Goal: Transaction & Acquisition: Obtain resource

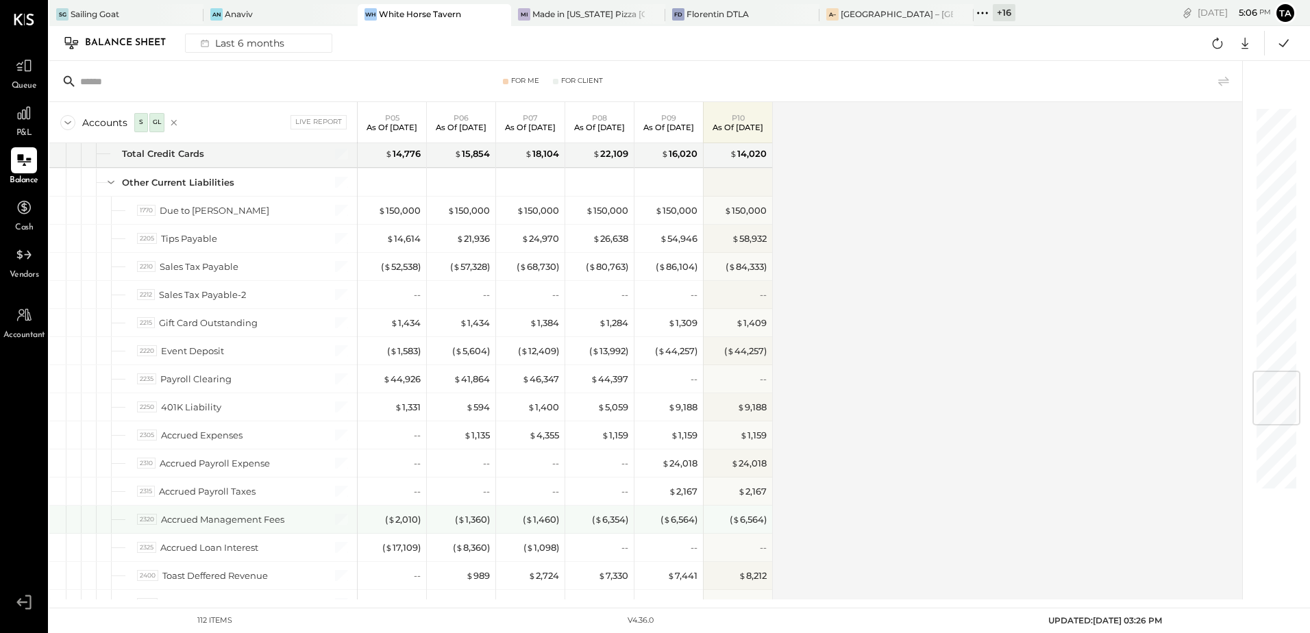
scroll to position [2261, 0]
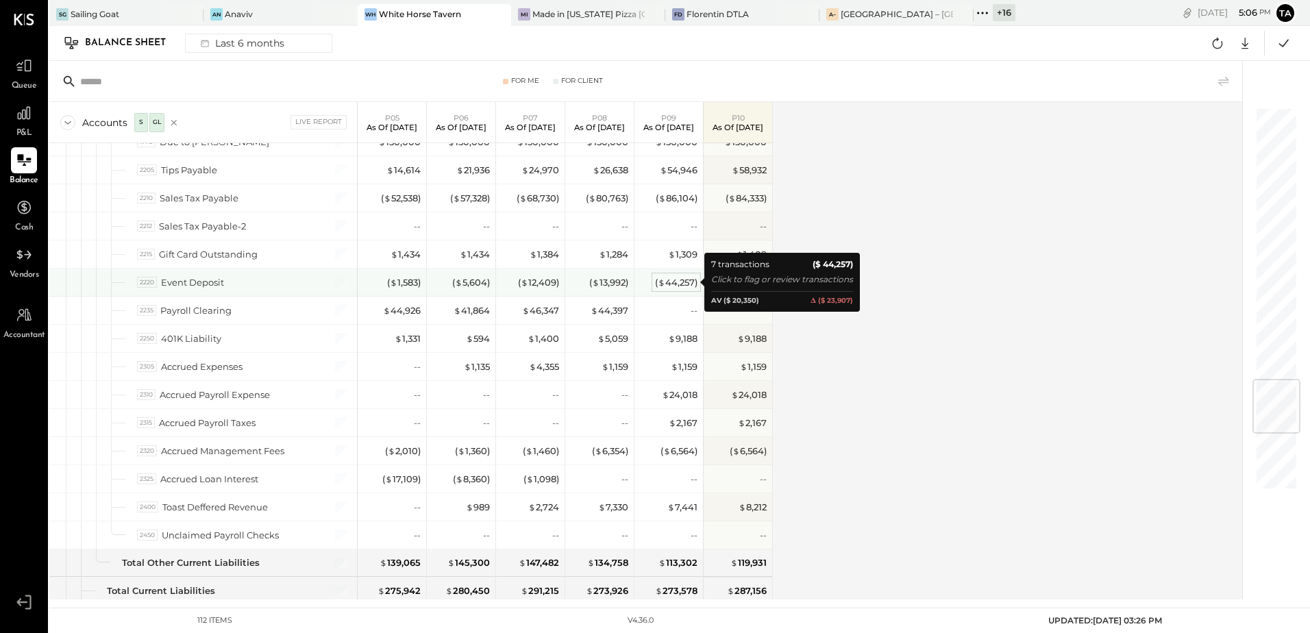
click at [676, 284] on div "( $ 44,257 )" at bounding box center [676, 282] width 42 height 13
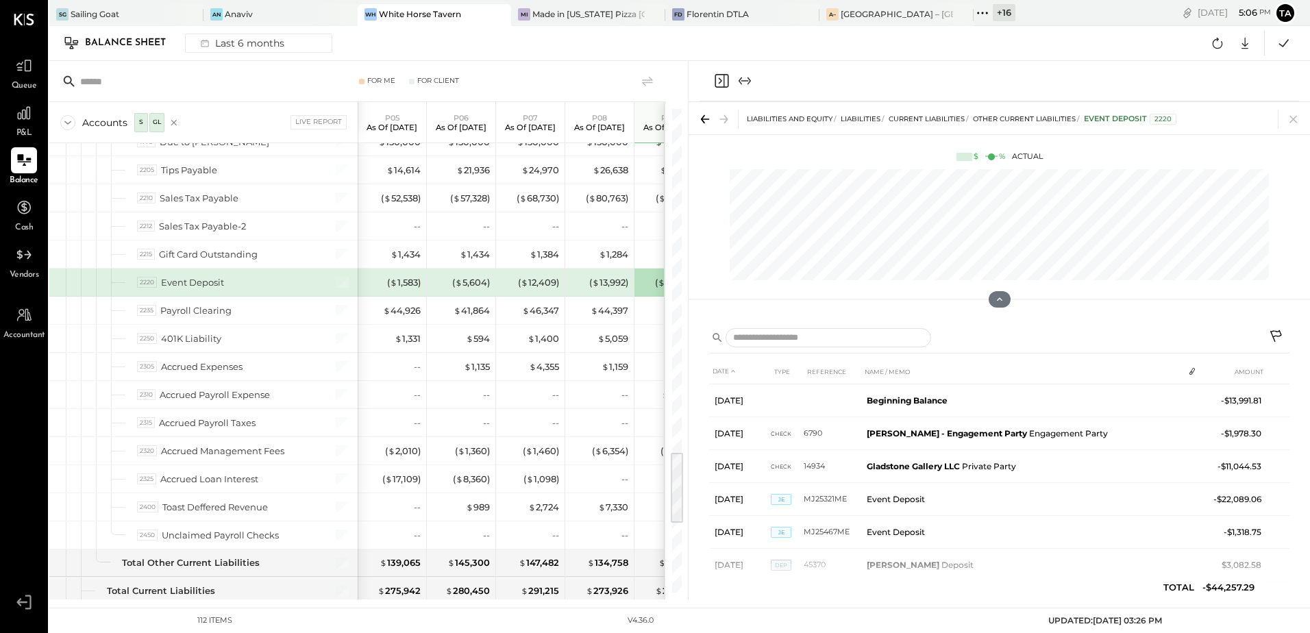
click at [1277, 337] on icon at bounding box center [1277, 338] width 16 height 16
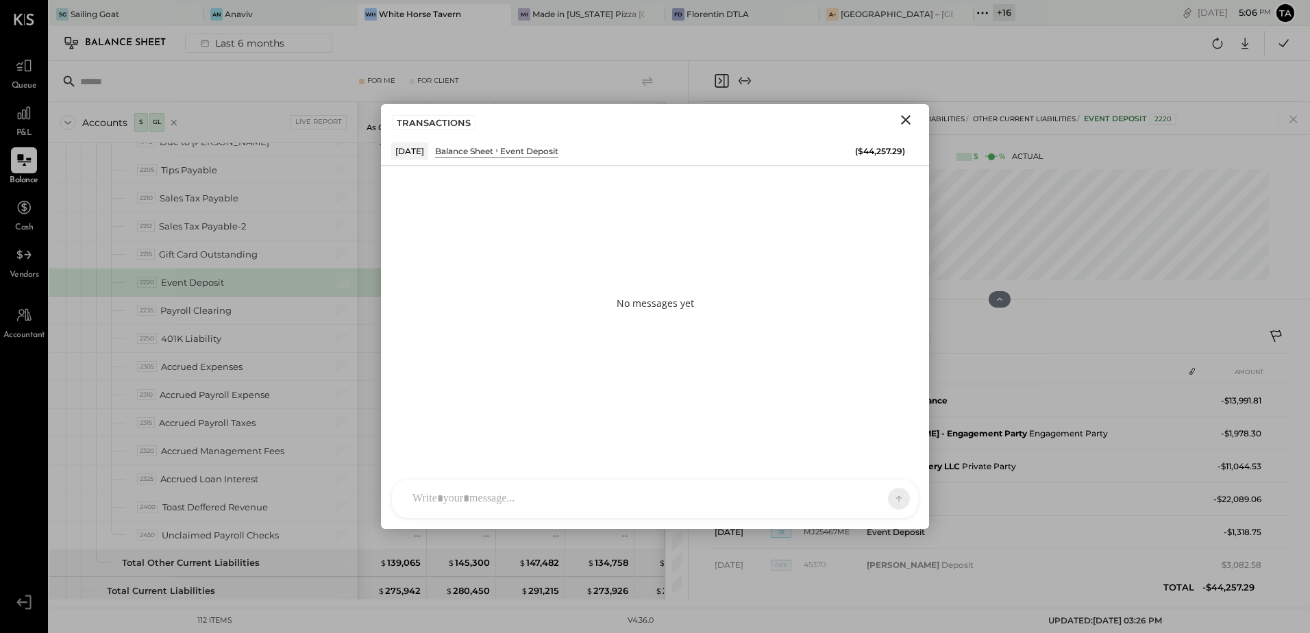
click at [500, 496] on div at bounding box center [643, 499] width 474 height 30
click at [757, 280] on div "No messages yet" at bounding box center [655, 303] width 548 height 274
click at [500, 495] on div at bounding box center [643, 499] width 474 height 30
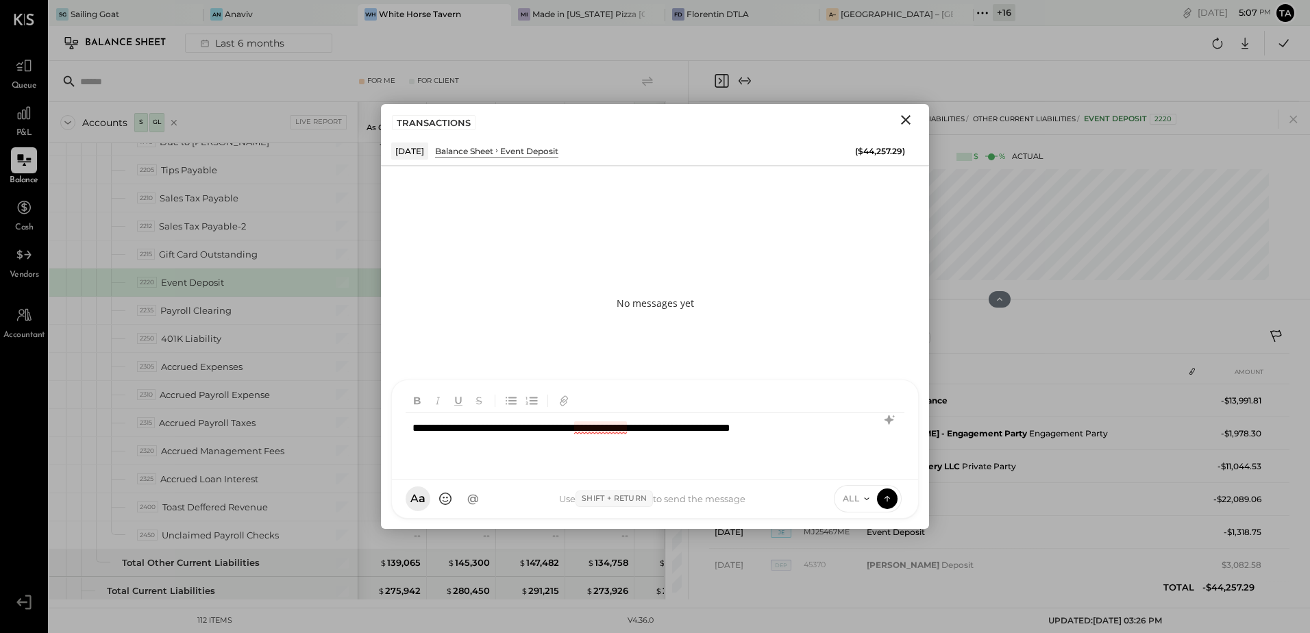
click at [608, 428] on div "**********" at bounding box center [655, 440] width 499 height 55
click at [848, 430] on div "**********" at bounding box center [655, 440] width 499 height 55
click at [909, 119] on icon "Close" at bounding box center [906, 120] width 16 height 16
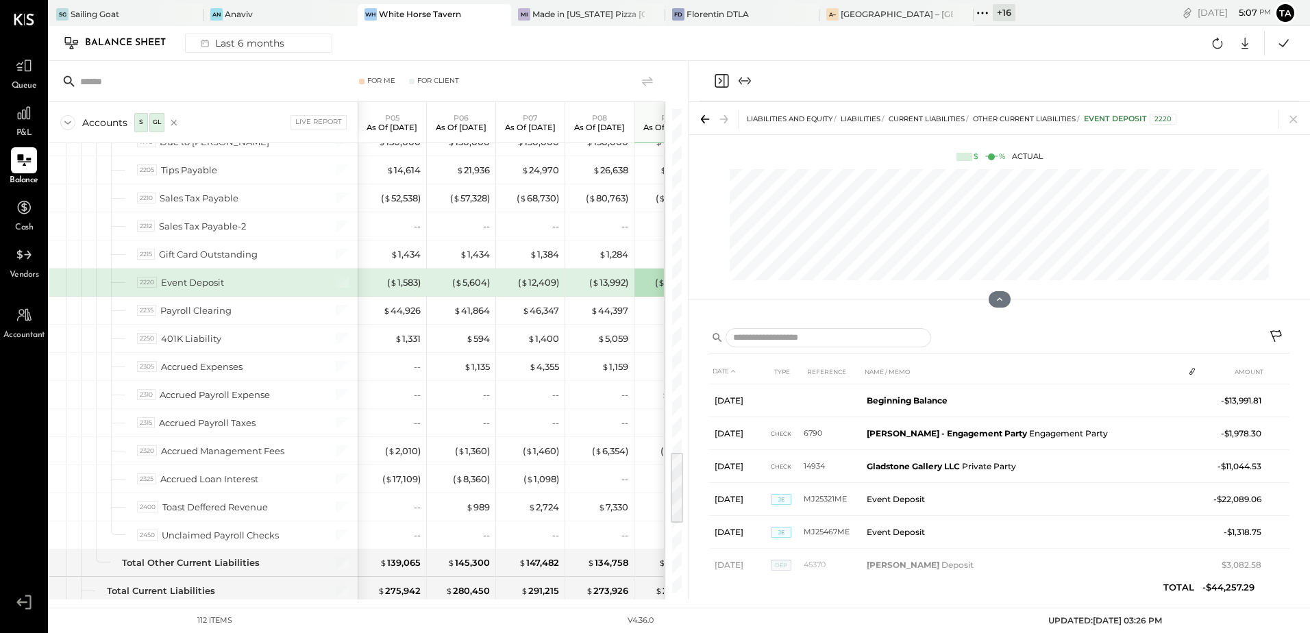
click at [1273, 341] on icon at bounding box center [1277, 338] width 16 height 16
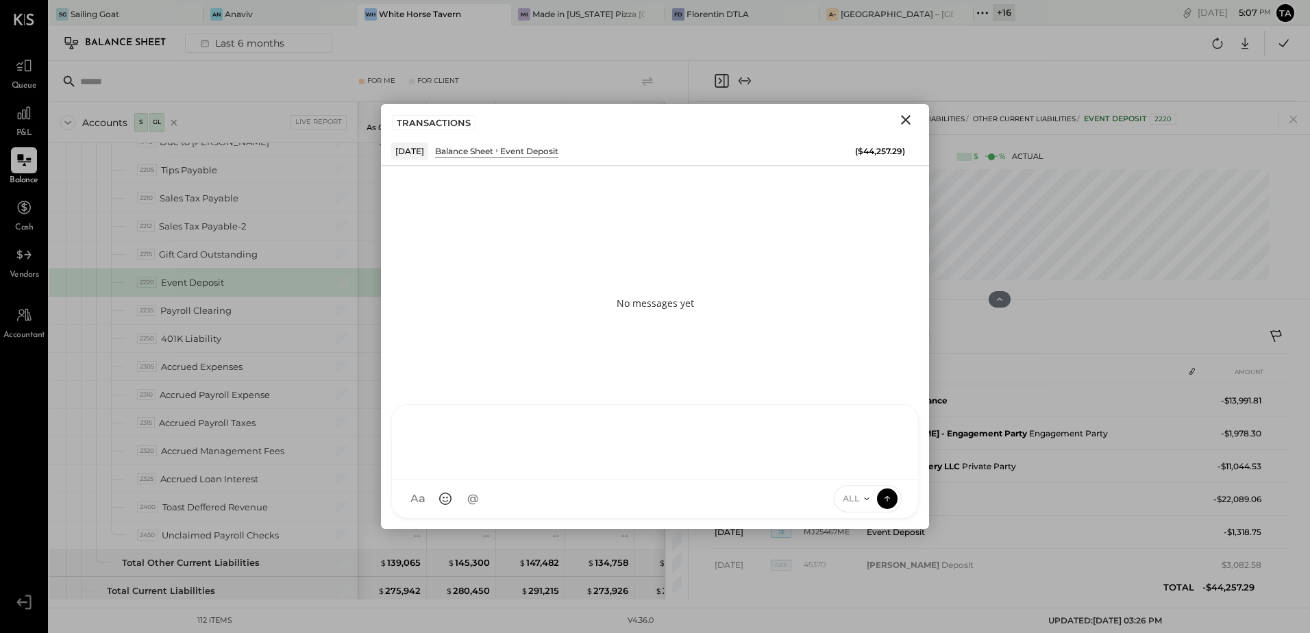
click at [631, 480] on div at bounding box center [655, 442] width 526 height 75
paste div
click at [862, 500] on icon at bounding box center [866, 498] width 11 height 11
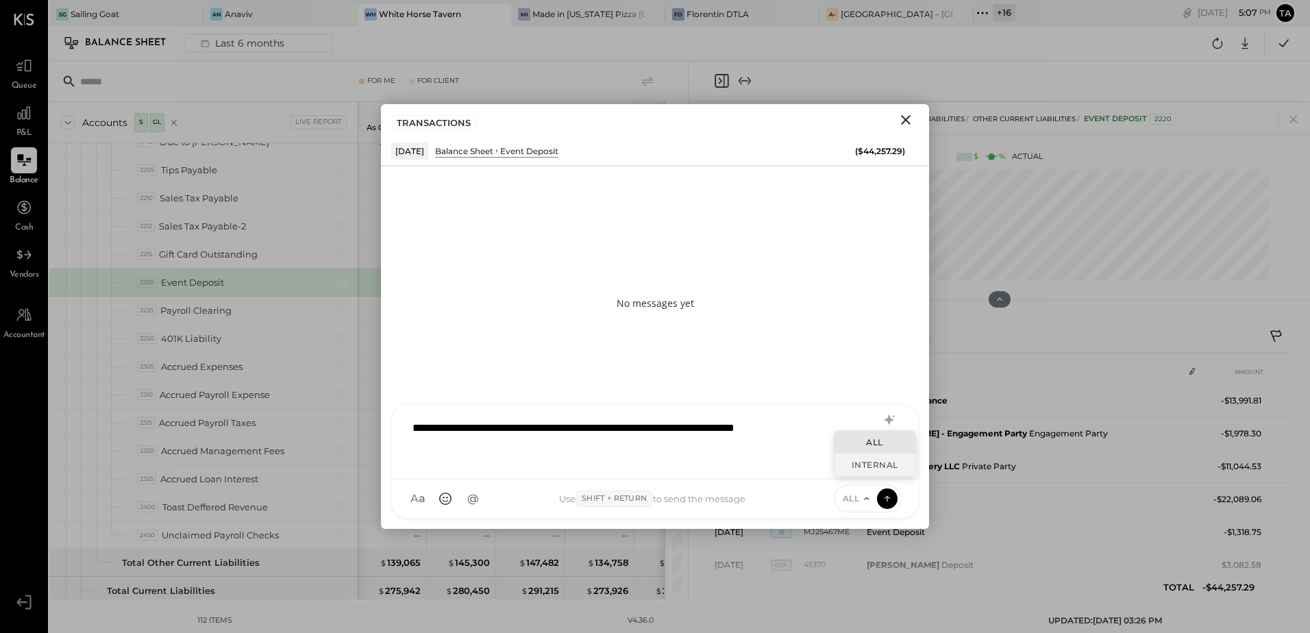
click at [859, 469] on div "INTERNAL" at bounding box center [875, 465] width 81 height 23
click at [885, 497] on icon at bounding box center [887, 496] width 5 height 3
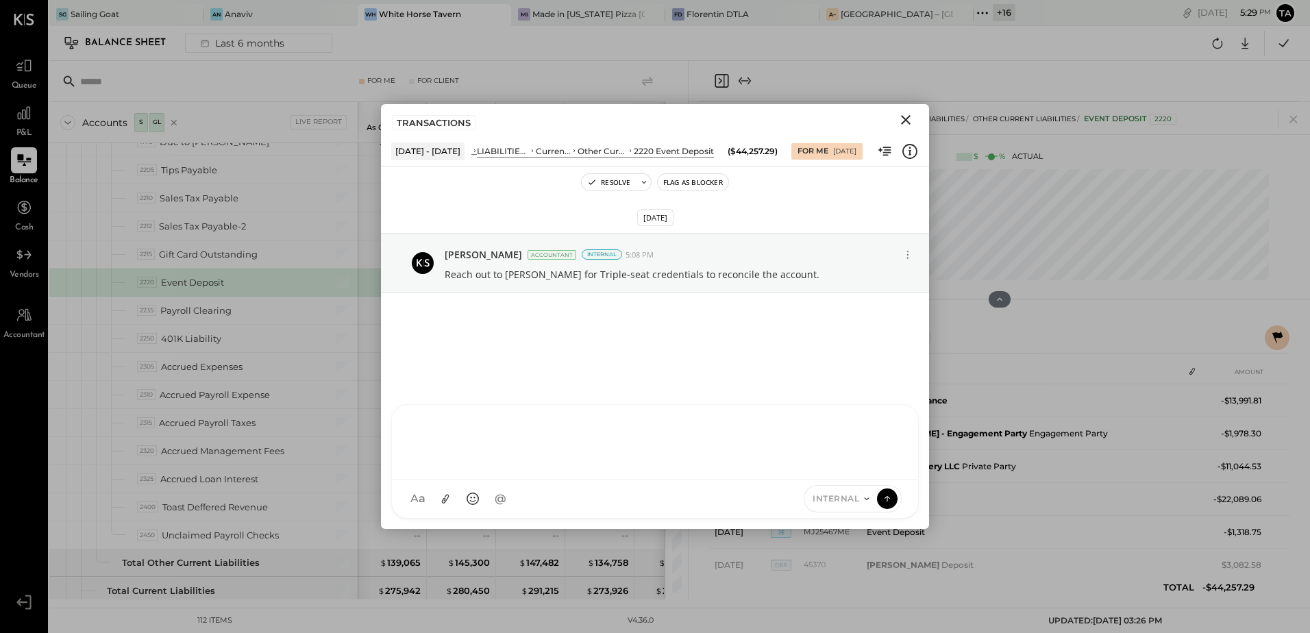
drag, startPoint x: 792, startPoint y: 365, endPoint x: 793, endPoint y: 380, distance: 15.1
click at [791, 364] on div "[DATE] [PERSON_NAME] Accountant Internal 5:08 PM Reach out to [GEOGRAPHIC_DATA]…" at bounding box center [655, 318] width 548 height 240
click at [910, 120] on icon "Close" at bounding box center [906, 120] width 16 height 16
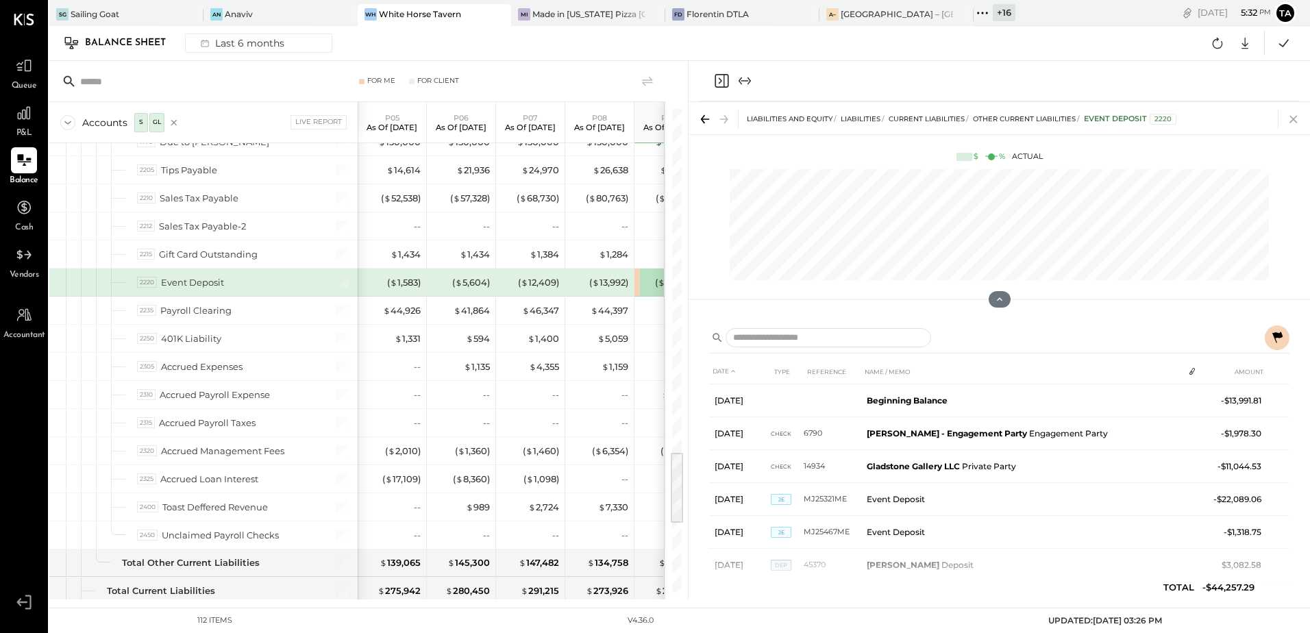
click at [1292, 121] on icon at bounding box center [1294, 120] width 8 height 8
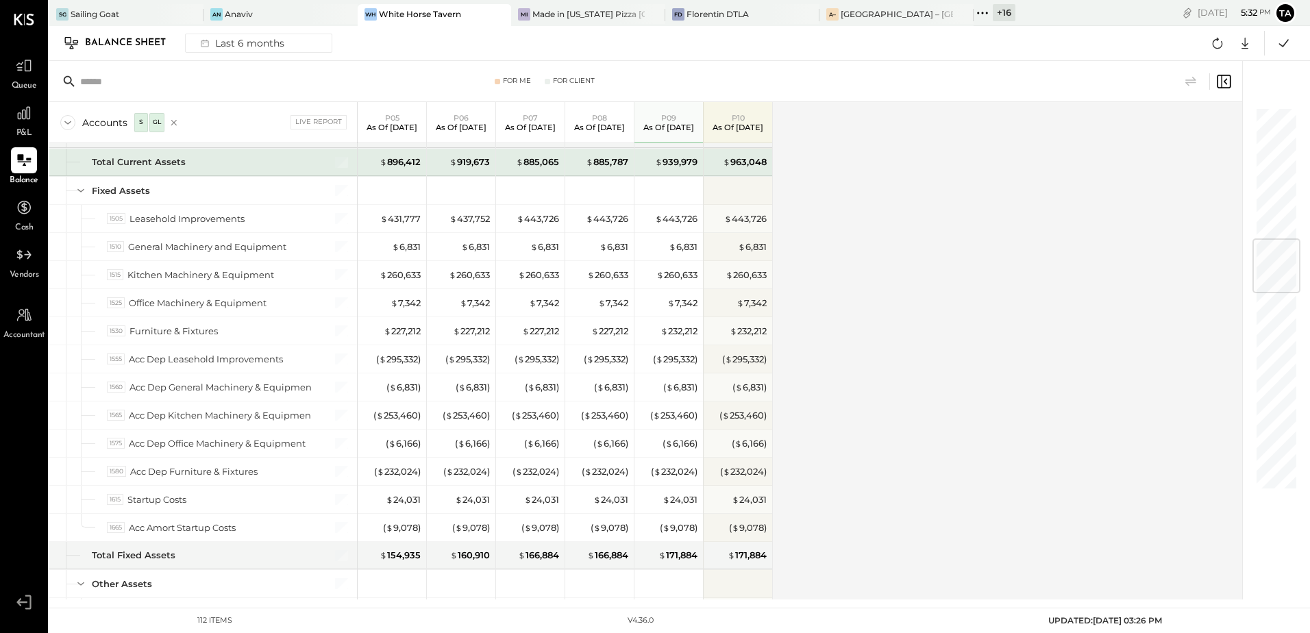
scroll to position [1096, 0]
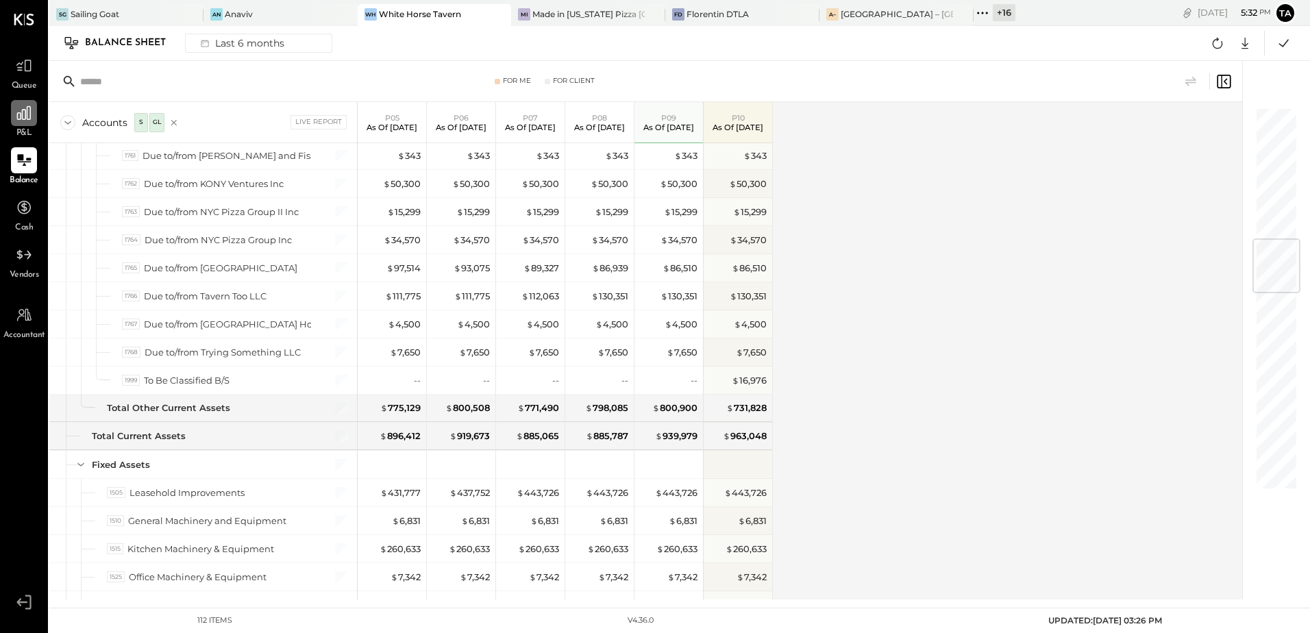
click at [22, 119] on icon at bounding box center [24, 113] width 14 height 14
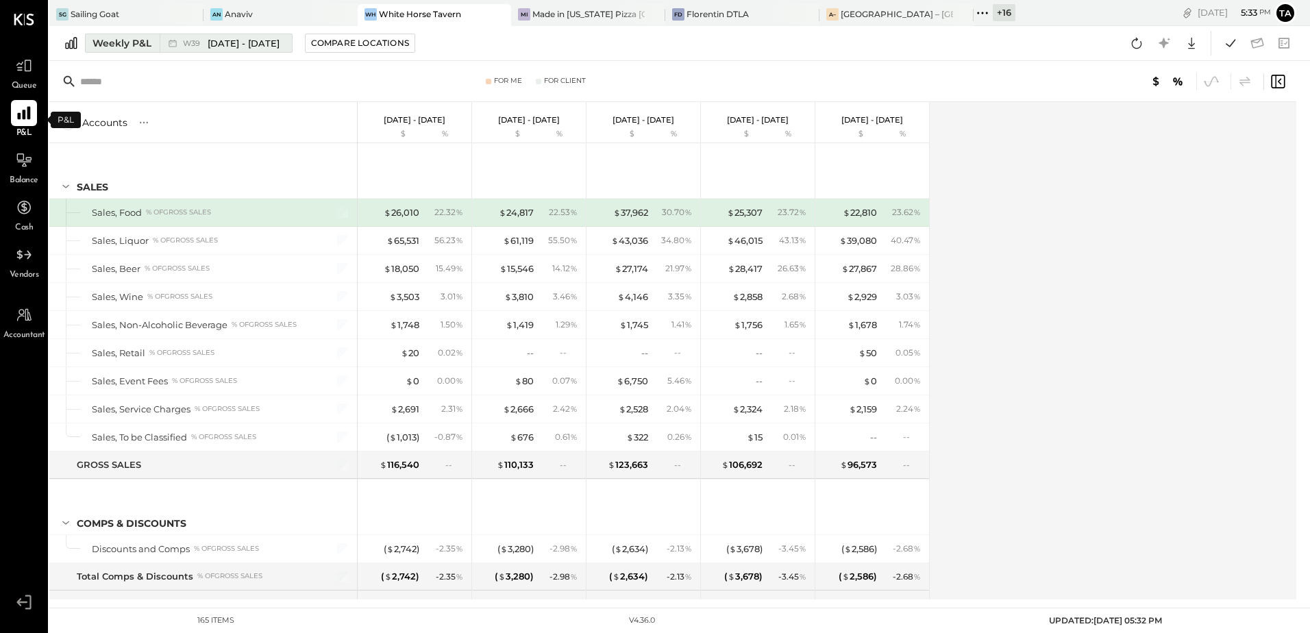
click at [202, 49] on div "W39 [DATE] - [DATE]" at bounding box center [231, 43] width 97 height 13
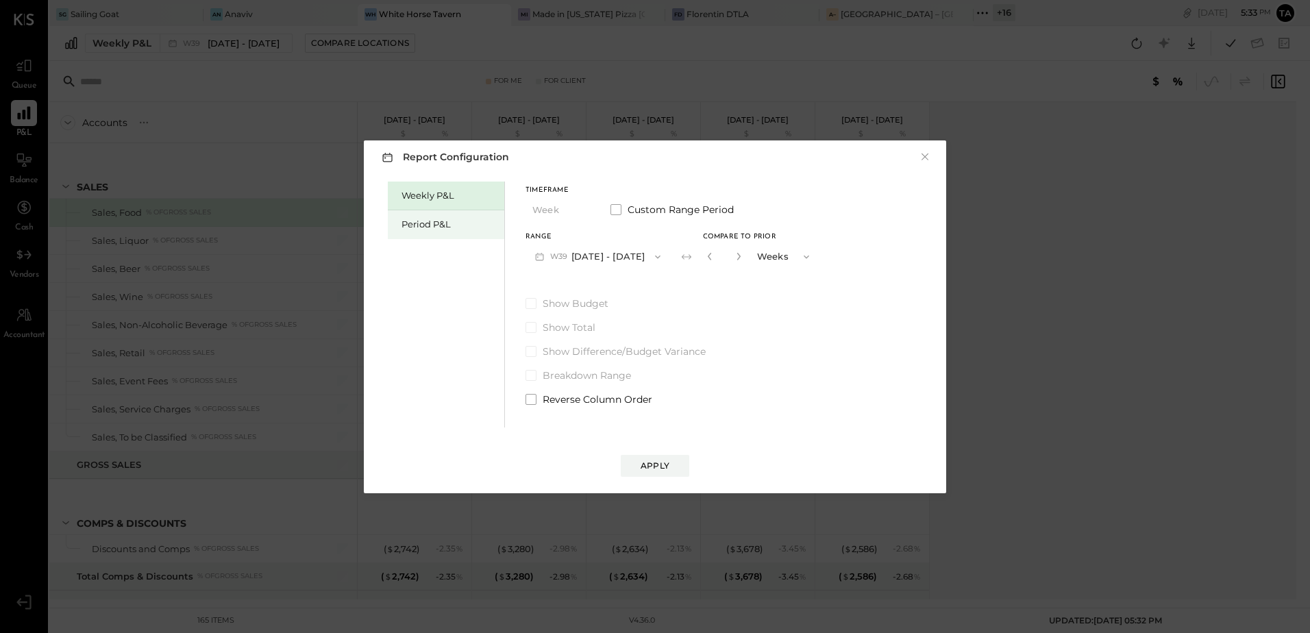
click at [423, 220] on div "Period P&L" at bounding box center [450, 224] width 96 height 13
click at [555, 262] on button "P10 [DATE] - [DATE]" at bounding box center [596, 256] width 140 height 25
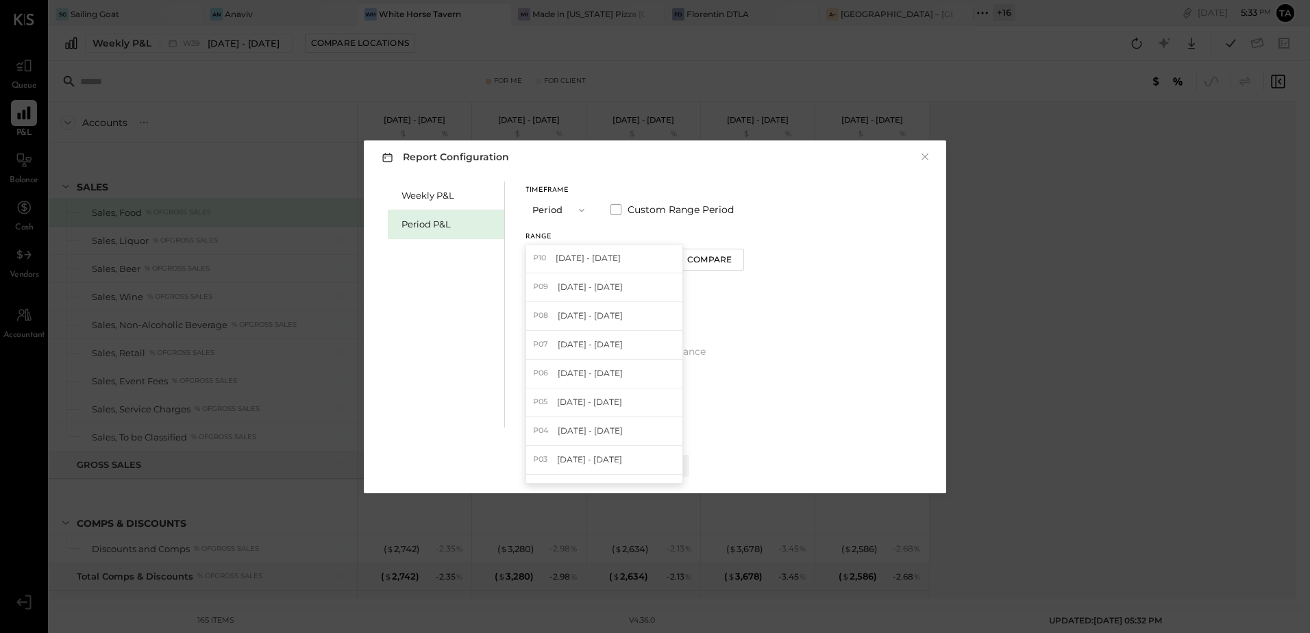
click at [570, 288] on span "[DATE] - [DATE]" at bounding box center [590, 287] width 65 height 12
drag, startPoint x: 715, startPoint y: 264, endPoint x: 743, endPoint y: 291, distance: 38.8
click at [716, 264] on div "Compare" at bounding box center [711, 260] width 45 height 12
click at [741, 258] on icon "button" at bounding box center [737, 256] width 8 height 8
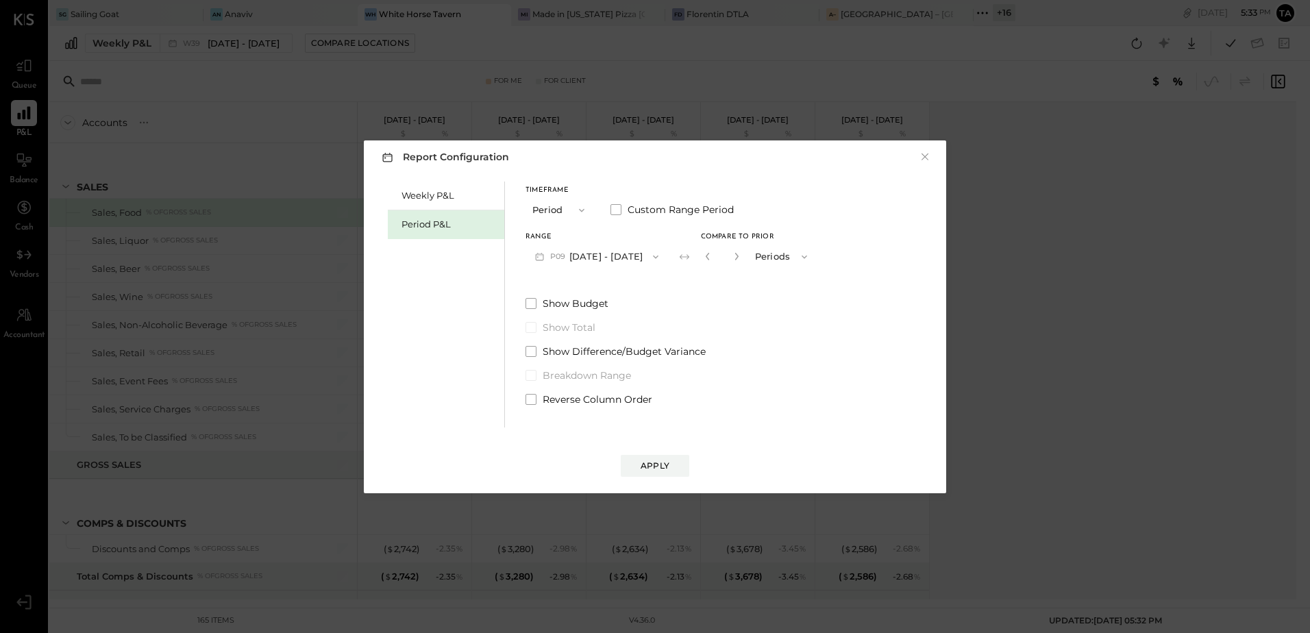
type input "*"
click at [532, 399] on span at bounding box center [531, 399] width 11 height 11
click at [656, 467] on div "Apply" at bounding box center [655, 466] width 29 height 12
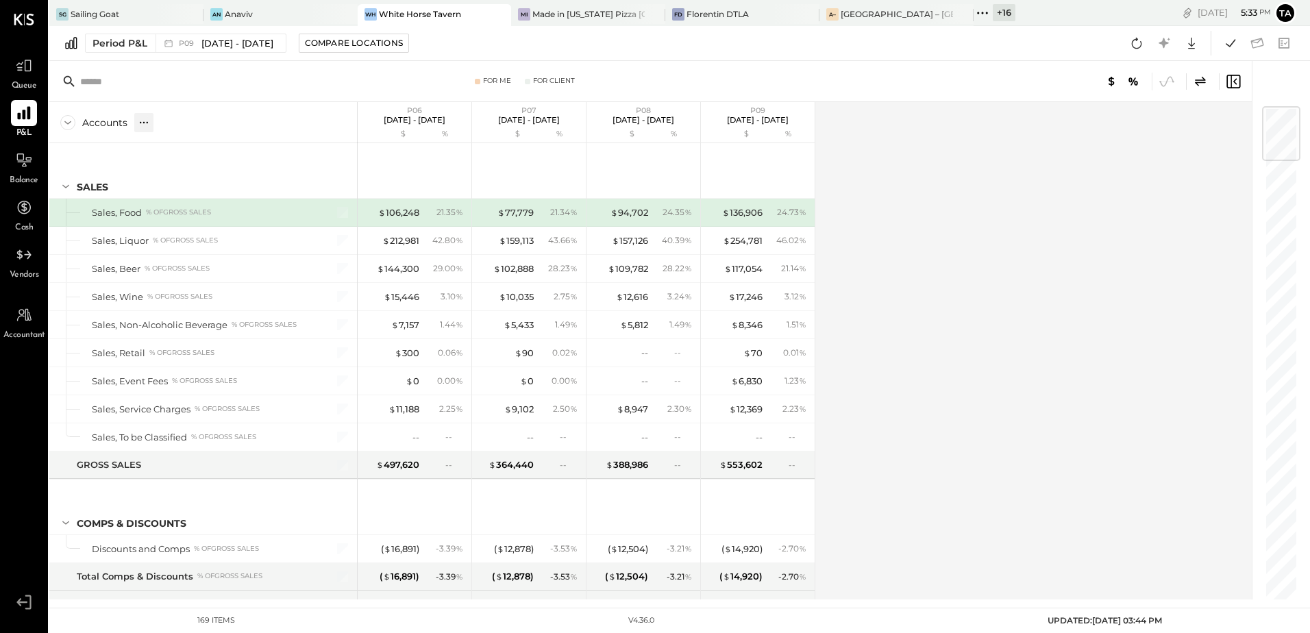
click at [143, 127] on icon at bounding box center [144, 123] width 14 height 14
click at [169, 127] on div "GL" at bounding box center [172, 122] width 14 height 12
click at [985, 298] on div "Accounts S % GL P06 [DATE] - [DATE] $ % P07 [DATE] - [DATE] $ % P08 [DATE] - [D…" at bounding box center [651, 350] width 1205 height 497
click at [994, 341] on div "Accounts S % GL P06 [DATE] - [DATE] $ % P07 [DATE] - [DATE] $ % P08 [DATE] - [D…" at bounding box center [651, 350] width 1205 height 497
drag, startPoint x: 1135, startPoint y: 45, endPoint x: 1109, endPoint y: 212, distance: 168.5
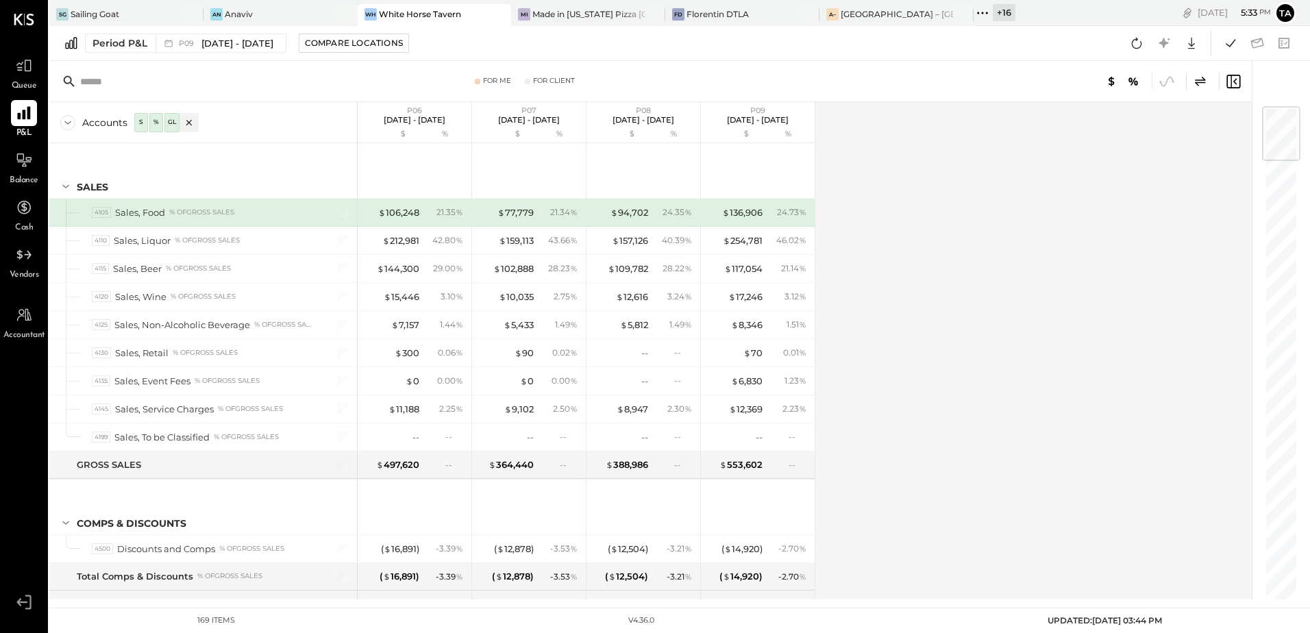
click at [1134, 49] on icon at bounding box center [1137, 43] width 18 height 18
click at [1228, 54] on button at bounding box center [1230, 43] width 25 height 25
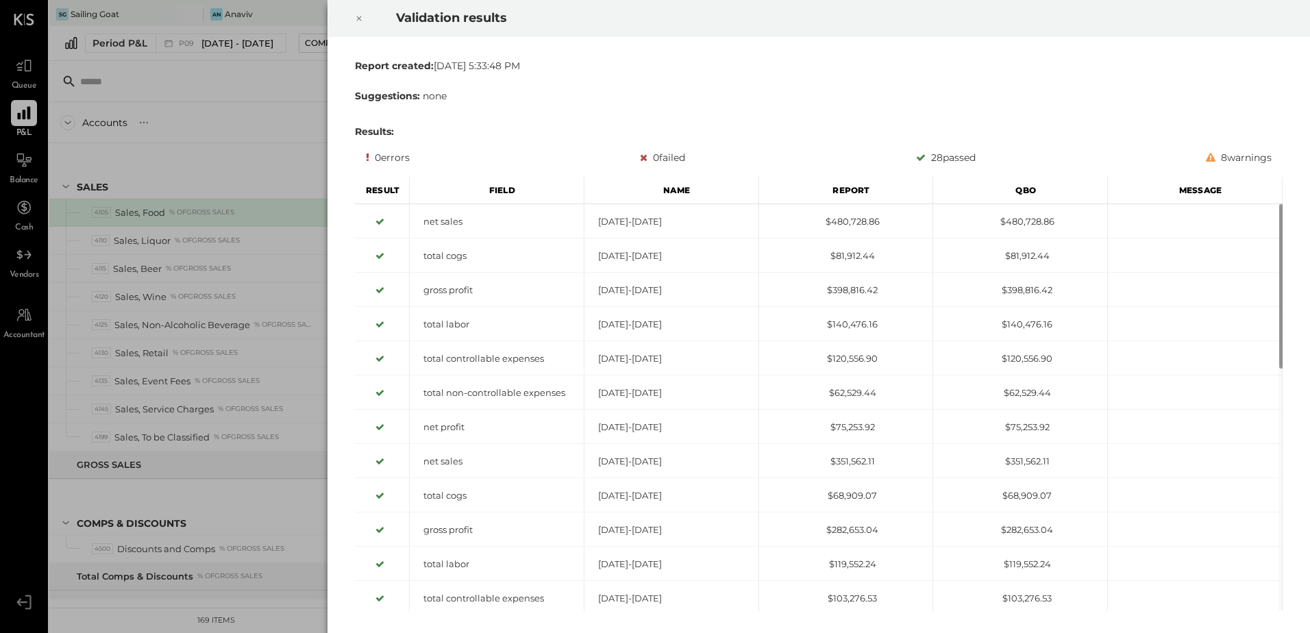
drag, startPoint x: 358, startPoint y: 20, endPoint x: 396, endPoint y: 121, distance: 108.2
click at [358, 20] on icon at bounding box center [359, 18] width 8 height 16
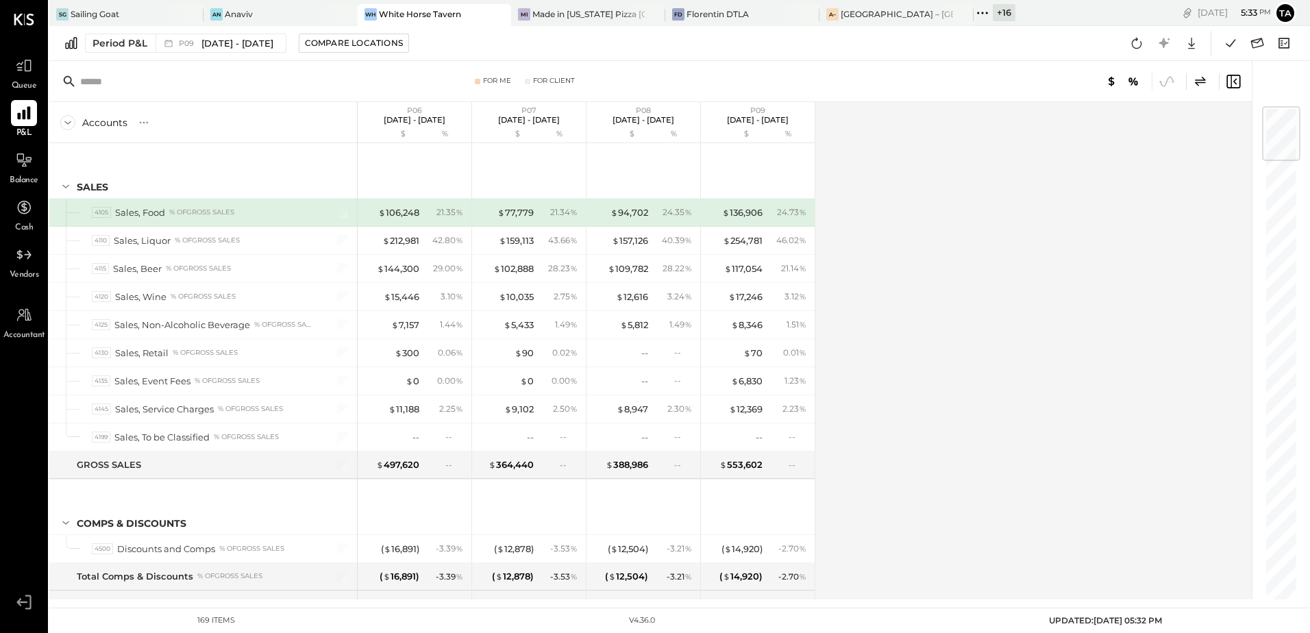
click at [886, 447] on div "Accounts S % GL P06 [DATE] - [DATE] $ % P07 [DATE] - [DATE] $ % P08 [DATE] - [D…" at bounding box center [651, 350] width 1205 height 497
click at [893, 413] on div "Accounts S % GL P06 [DATE] - [DATE] $ % P07 [DATE] - [DATE] $ % P08 [DATE] - [D…" at bounding box center [651, 350] width 1205 height 497
click at [902, 365] on div "Accounts S % GL P06 [DATE] - [DATE] $ % P07 [DATE] - [DATE] $ % P08 [DATE] - [D…" at bounding box center [651, 350] width 1205 height 497
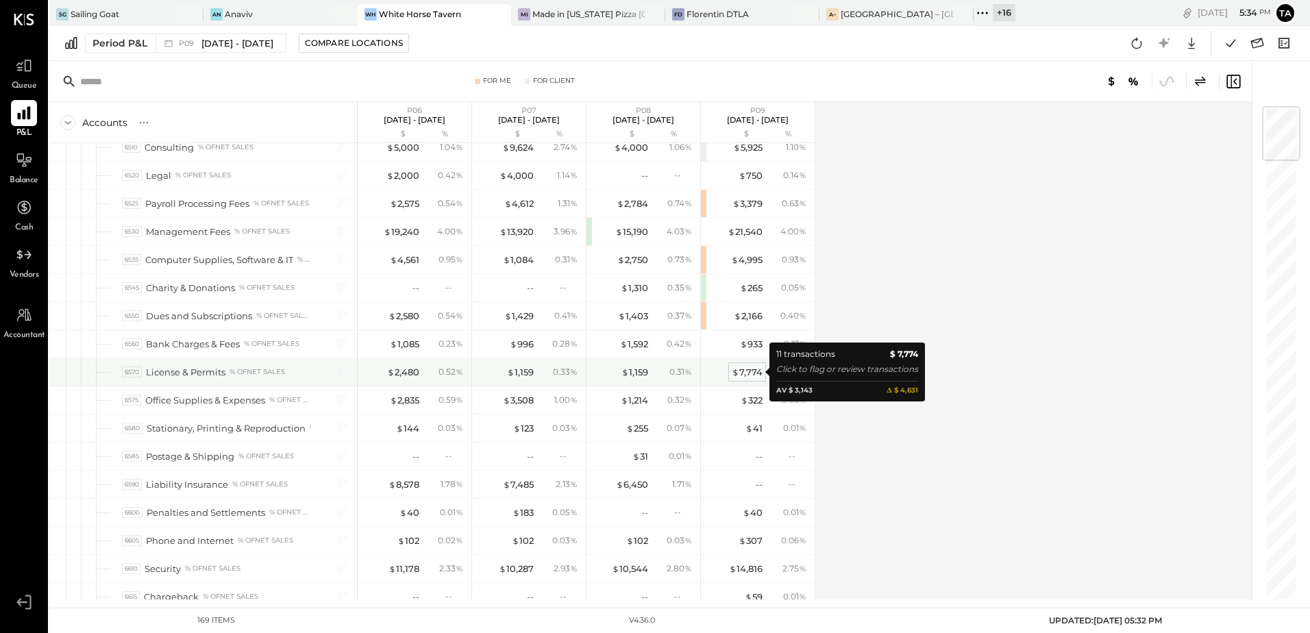
click at [746, 376] on div "$ 7,774" at bounding box center [747, 372] width 31 height 13
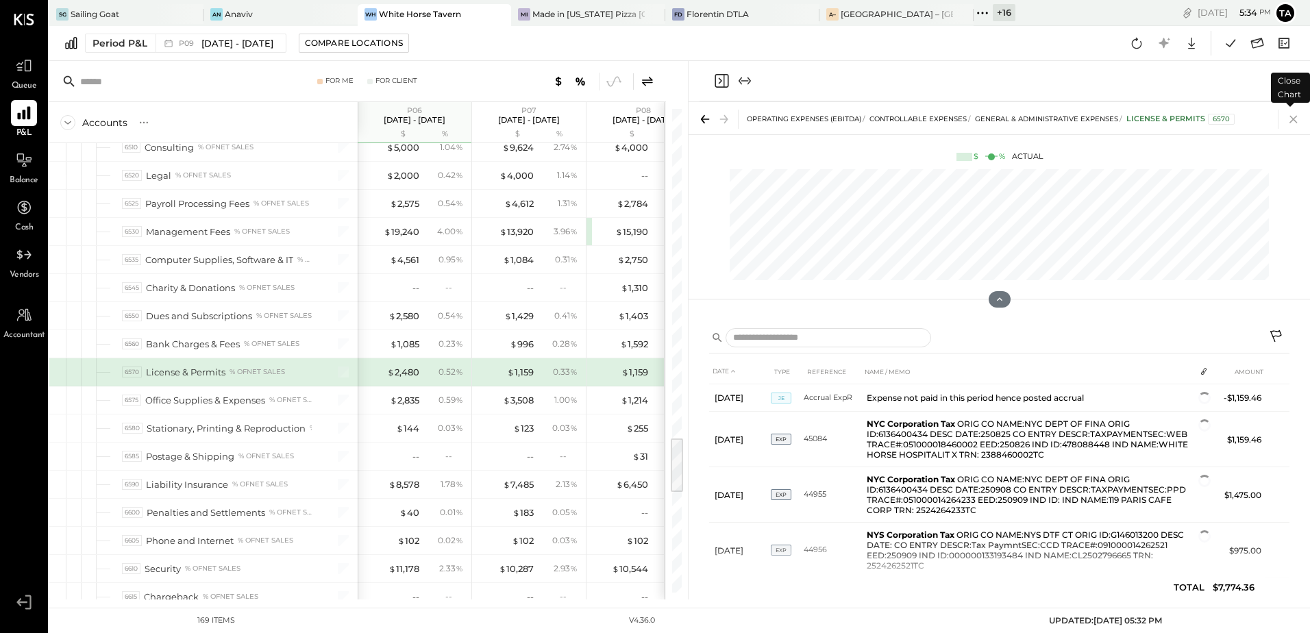
click at [1296, 123] on icon at bounding box center [1293, 119] width 19 height 19
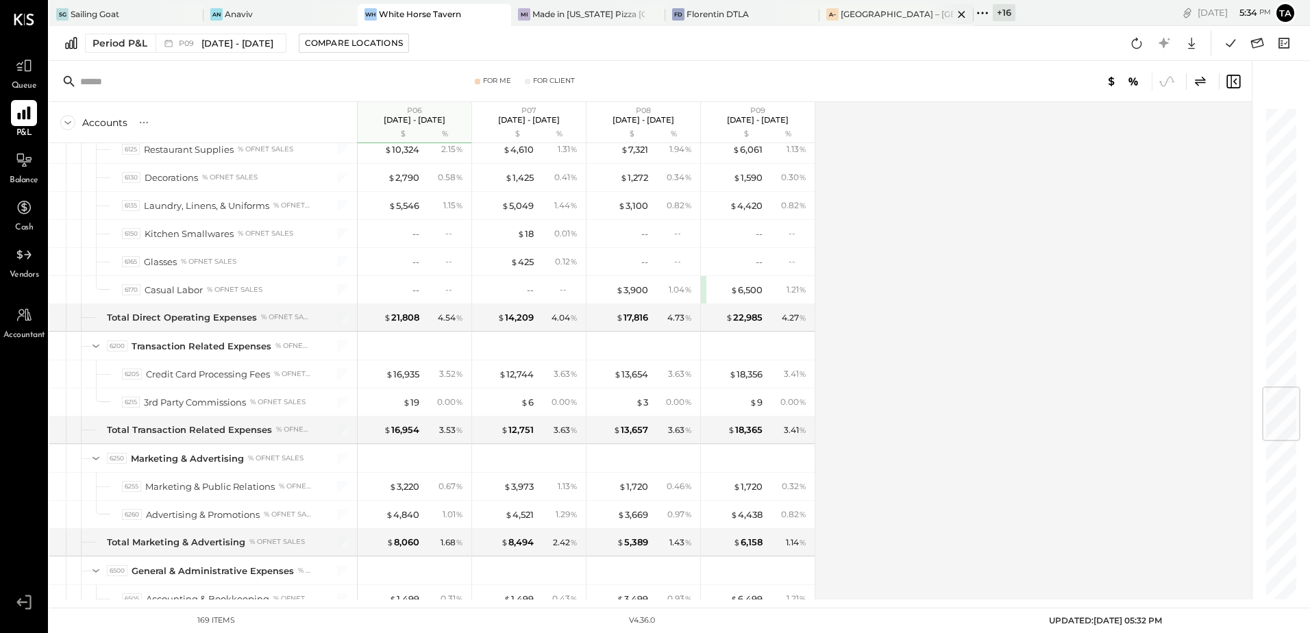
scroll to position [1412, 0]
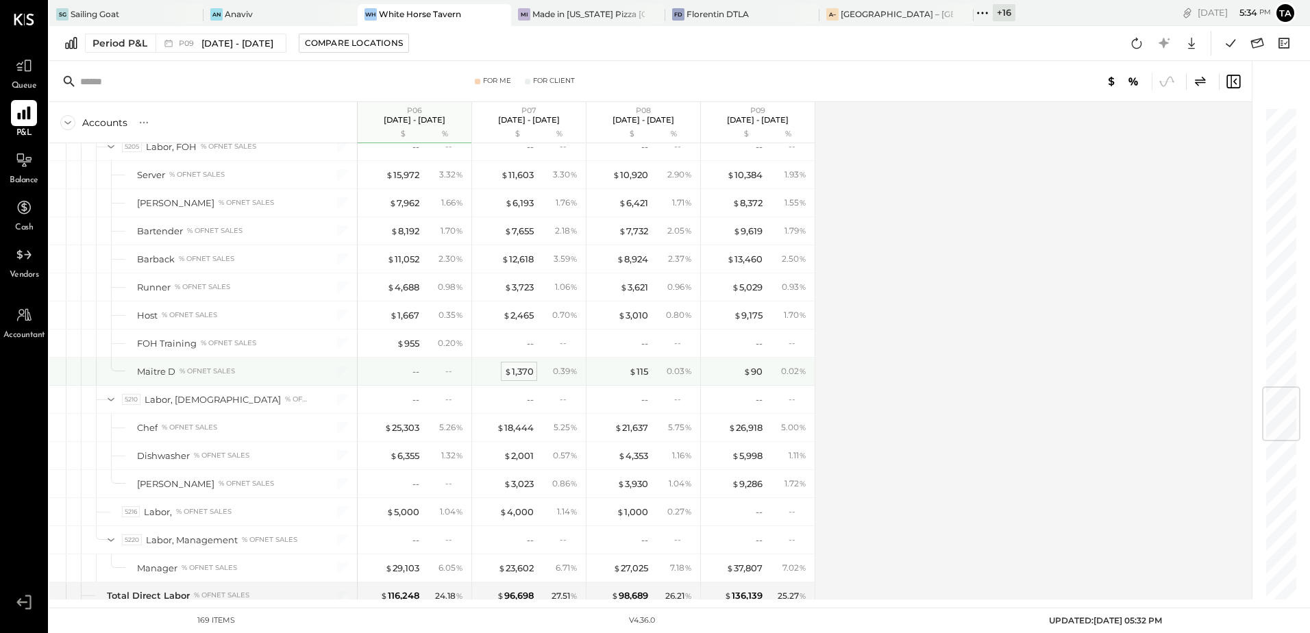
click at [517, 370] on div "$ 1,370" at bounding box center [518, 371] width 29 height 13
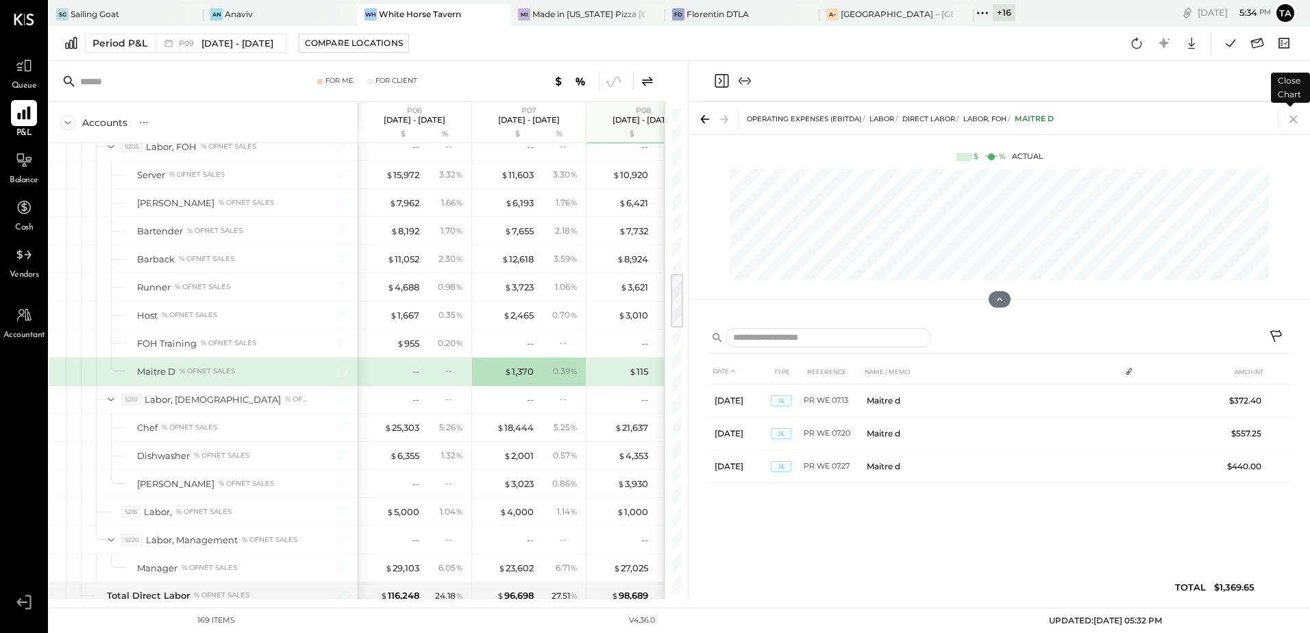
click at [1293, 119] on icon at bounding box center [1294, 120] width 8 height 8
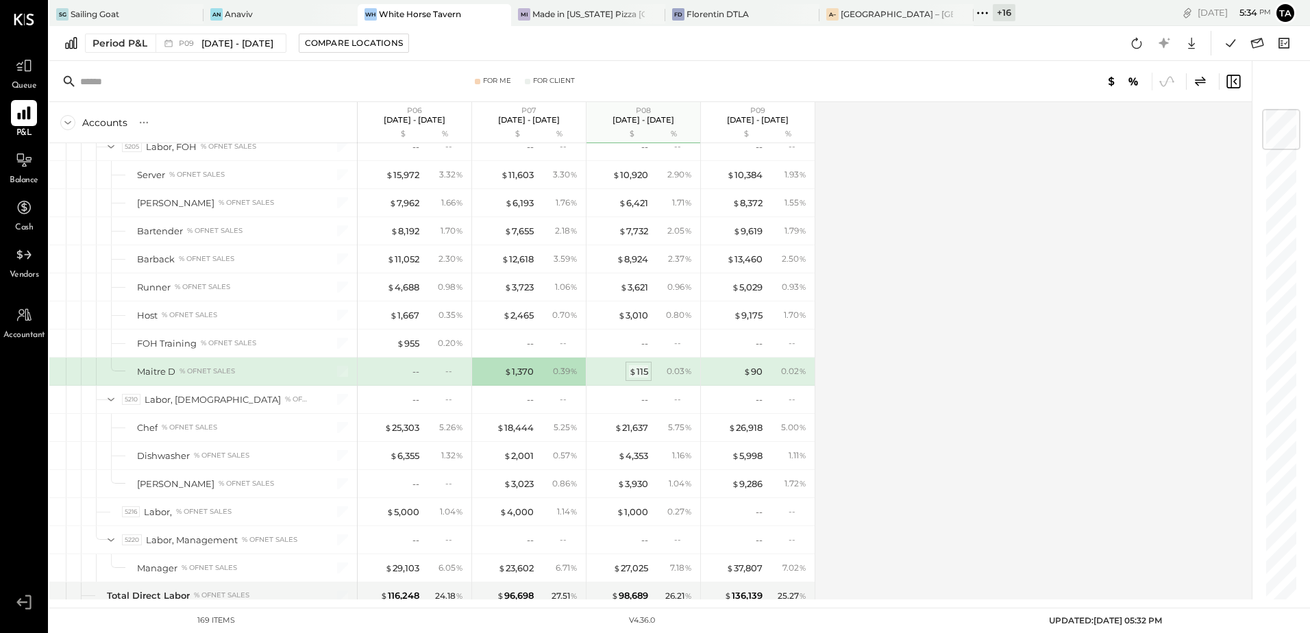
click at [632, 373] on span "$" at bounding box center [633, 371] width 8 height 11
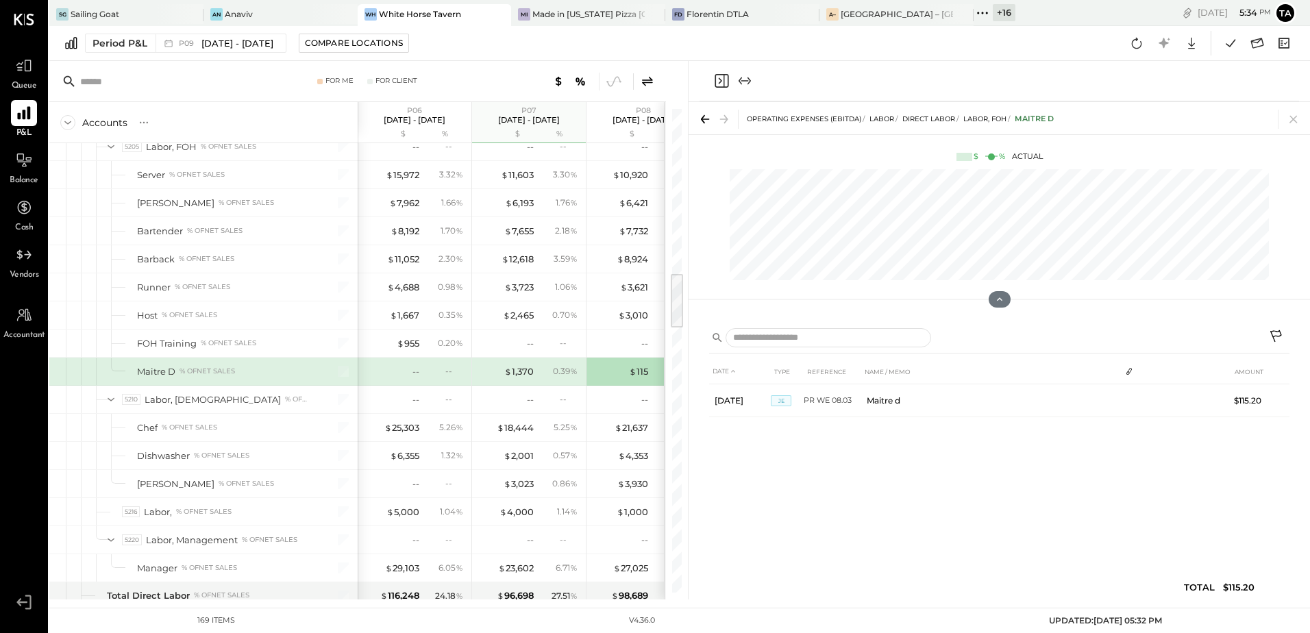
drag, startPoint x: 1297, startPoint y: 124, endPoint x: 680, endPoint y: 408, distance: 679.1
click at [1296, 125] on icon at bounding box center [1293, 119] width 19 height 19
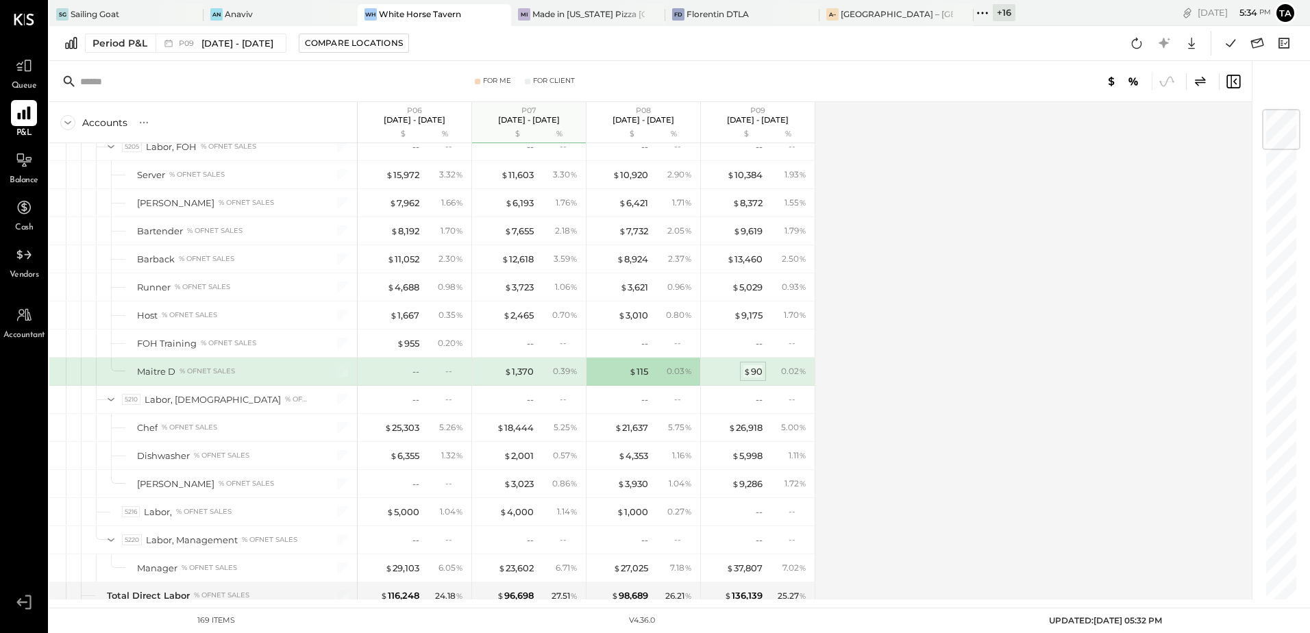
click at [754, 373] on div "$ 90" at bounding box center [752, 371] width 19 height 13
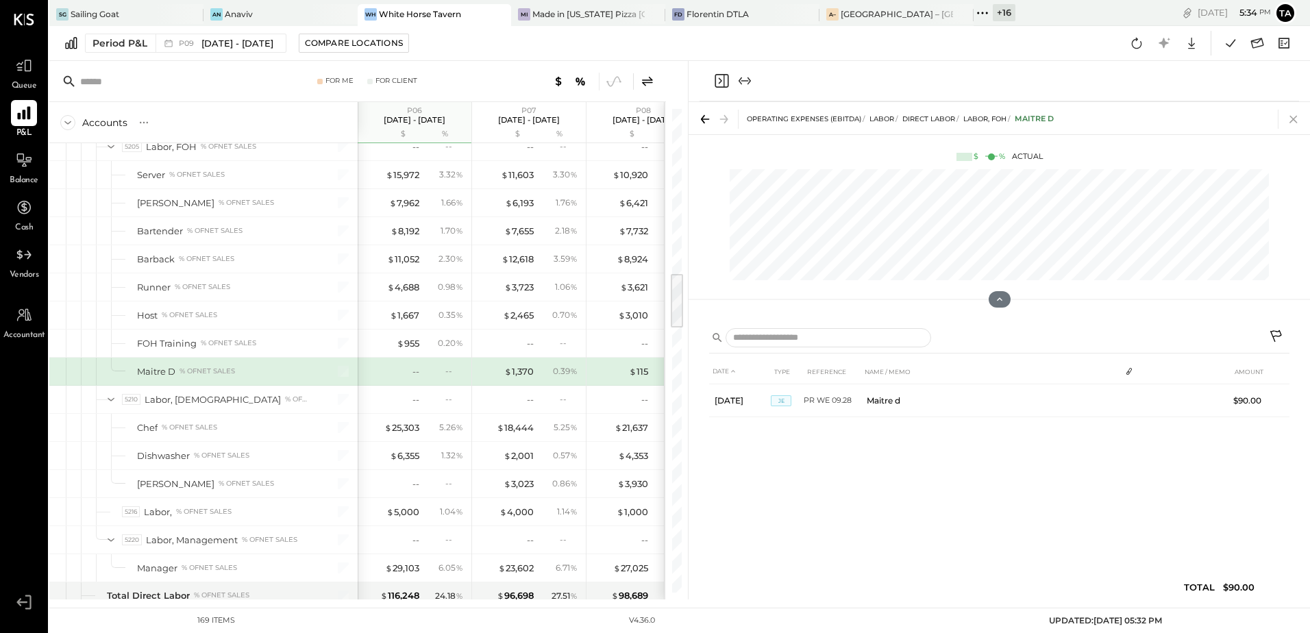
click at [1296, 117] on icon at bounding box center [1294, 120] width 8 height 8
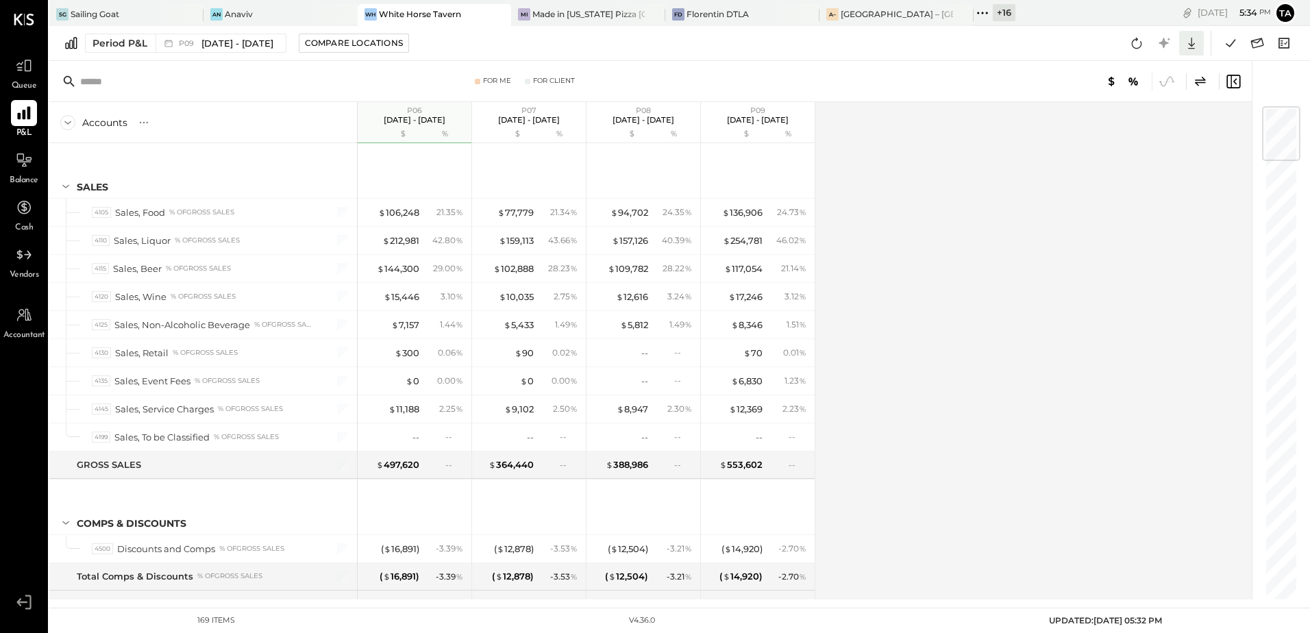
click at [1196, 48] on icon at bounding box center [1192, 43] width 18 height 18
click at [1122, 128] on div "Excel" at bounding box center [1149, 123] width 110 height 29
click at [959, 437] on div "Accounts S % GL P06 [DATE] - [DATE] $ % P07 [DATE] - [DATE] $ % P08 [DATE] - [D…" at bounding box center [651, 350] width 1205 height 497
click at [915, 339] on div "Accounts S % GL P06 [DATE] - [DATE] $ % P07 [DATE] - [DATE] $ % P08 [DATE] - [D…" at bounding box center [651, 350] width 1205 height 497
click at [1026, 271] on div "Accounts S % GL P06 [DATE] - [DATE] $ % P07 [DATE] - [DATE] $ % P08 [DATE] - [D…" at bounding box center [651, 350] width 1205 height 497
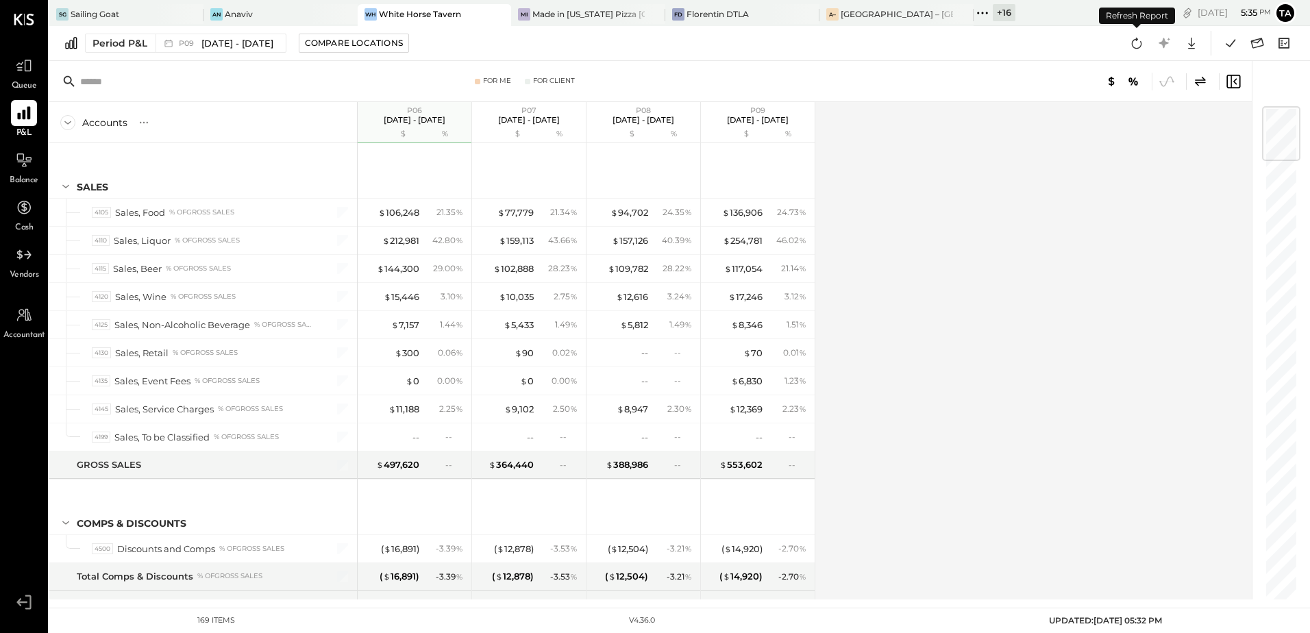
drag, startPoint x: 1131, startPoint y: 43, endPoint x: 1063, endPoint y: 246, distance: 214.1
click at [1131, 44] on icon at bounding box center [1137, 43] width 18 height 18
click at [527, 29] on div at bounding box center [531, 25] width 19 height 19
click at [957, 316] on div "Accounts S % GL P06 [DATE] - [DATE] $ % P07 [DATE] - [DATE] $ % P08 [DATE] - [D…" at bounding box center [651, 350] width 1205 height 497
click at [534, 26] on div at bounding box center [531, 25] width 19 height 19
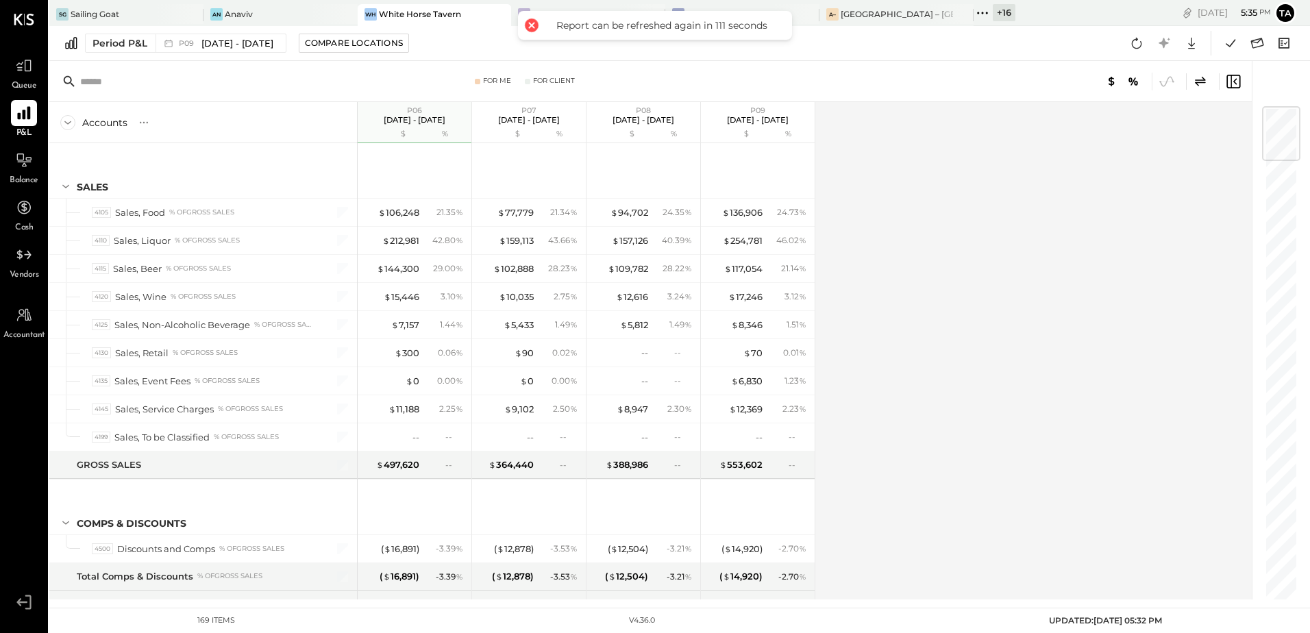
click at [1036, 290] on div "Accounts S % GL P06 [DATE] - [DATE] $ % P07 [DATE] - [DATE] $ % P08 [DATE] - [D…" at bounding box center [651, 350] width 1205 height 497
click at [985, 363] on div "Accounts S % GL P06 [DATE] - [DATE] $ % P07 [DATE] - [DATE] $ % P08 [DATE] - [D…" at bounding box center [651, 350] width 1205 height 497
click at [1194, 46] on icon at bounding box center [1192, 43] width 18 height 18
click at [1131, 74] on link "CSV" at bounding box center [1149, 65] width 110 height 29
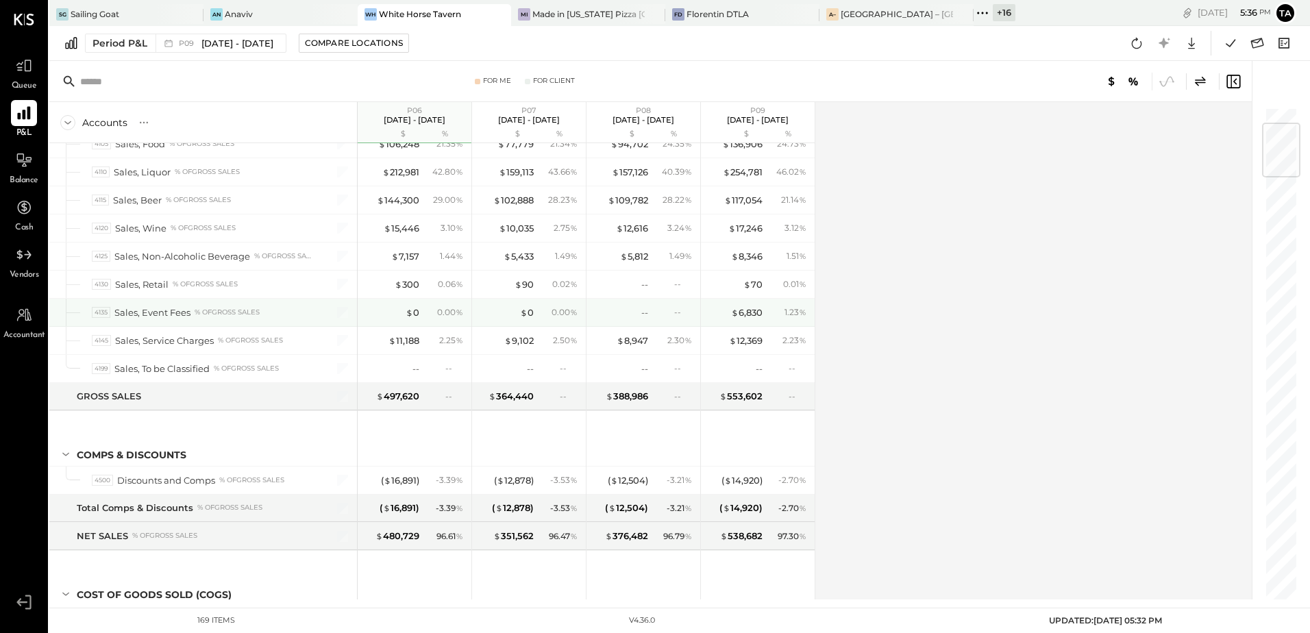
scroll to position [137, 0]
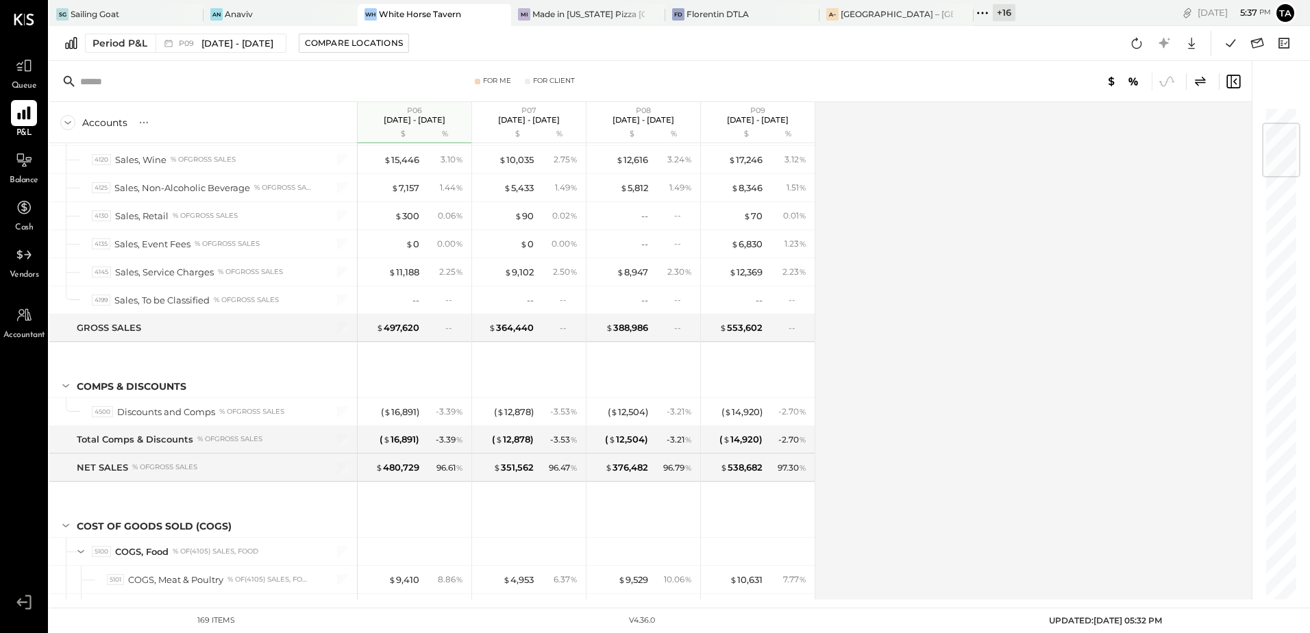
drag, startPoint x: 944, startPoint y: 317, endPoint x: 874, endPoint y: 382, distance: 96.0
click at [944, 317] on div "Accounts S % GL P06 [DATE] - [DATE] $ % P07 [DATE] - [DATE] $ % P08 [DATE] - [D…" at bounding box center [651, 350] width 1205 height 497
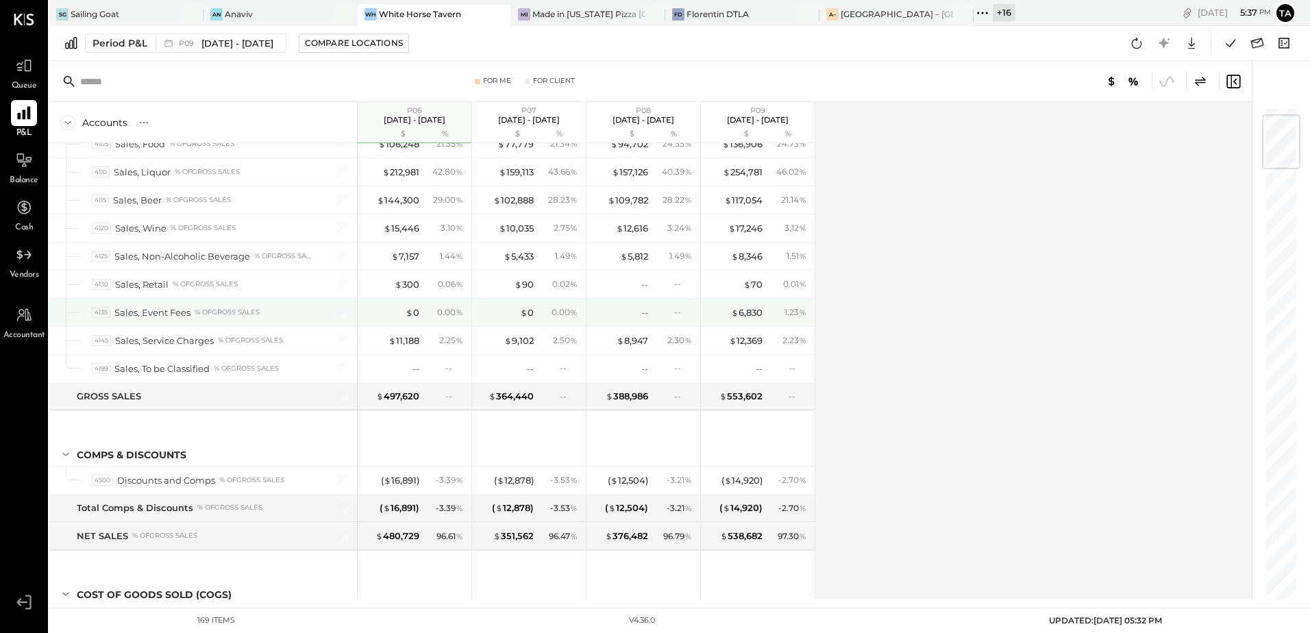
scroll to position [0, 0]
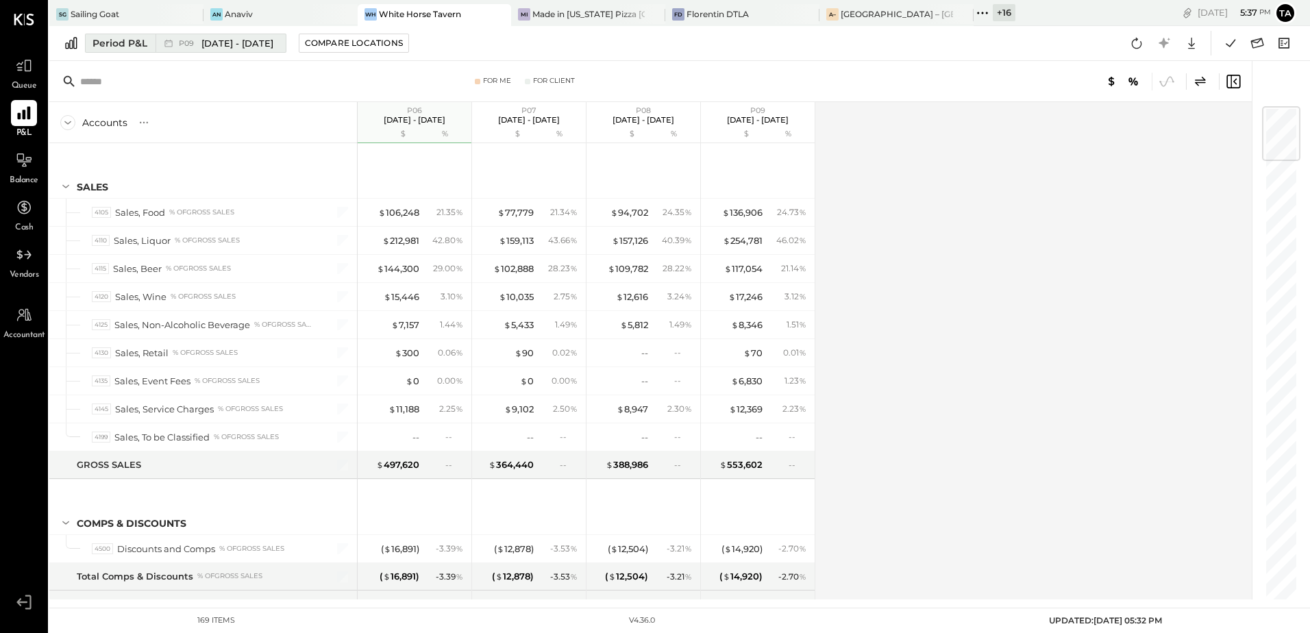
click at [187, 49] on div "P09 [DATE] - [DATE]" at bounding box center [226, 43] width 95 height 13
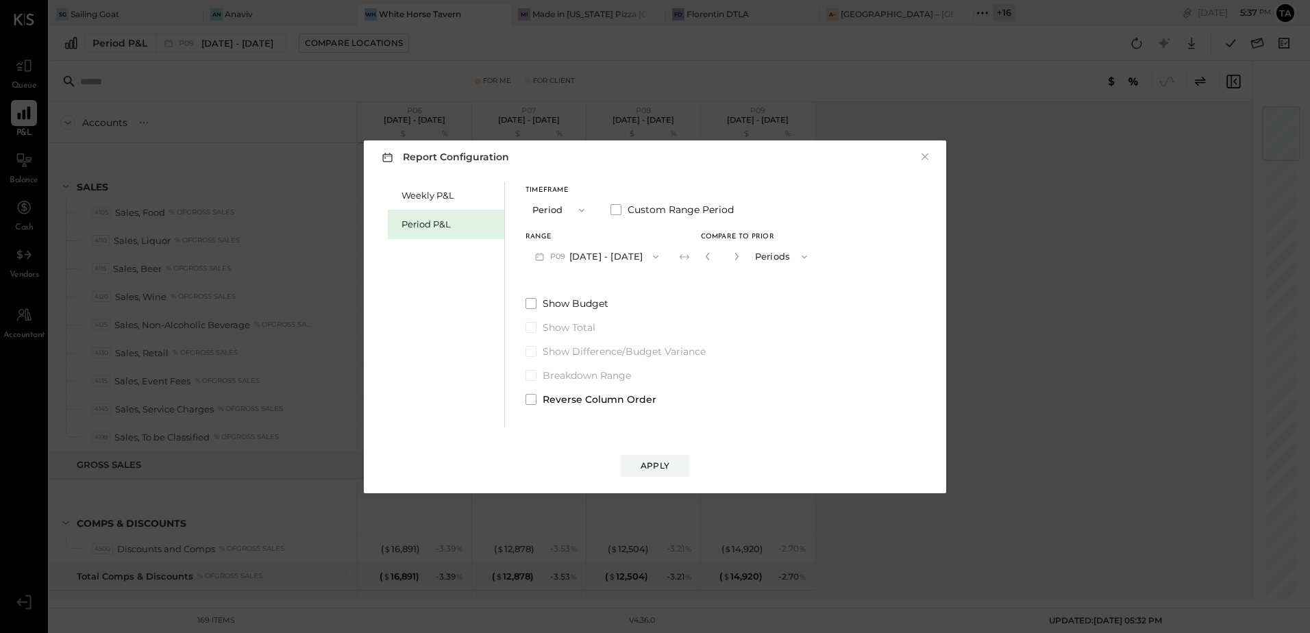
click at [525, 399] on div "Weekly P&L Period P&L Timeframe Period Custom Range Period Range P09 [DATE] - […" at bounding box center [655, 302] width 555 height 249
click at [528, 399] on span at bounding box center [531, 399] width 11 height 11
click at [664, 469] on div "Apply" at bounding box center [655, 466] width 29 height 12
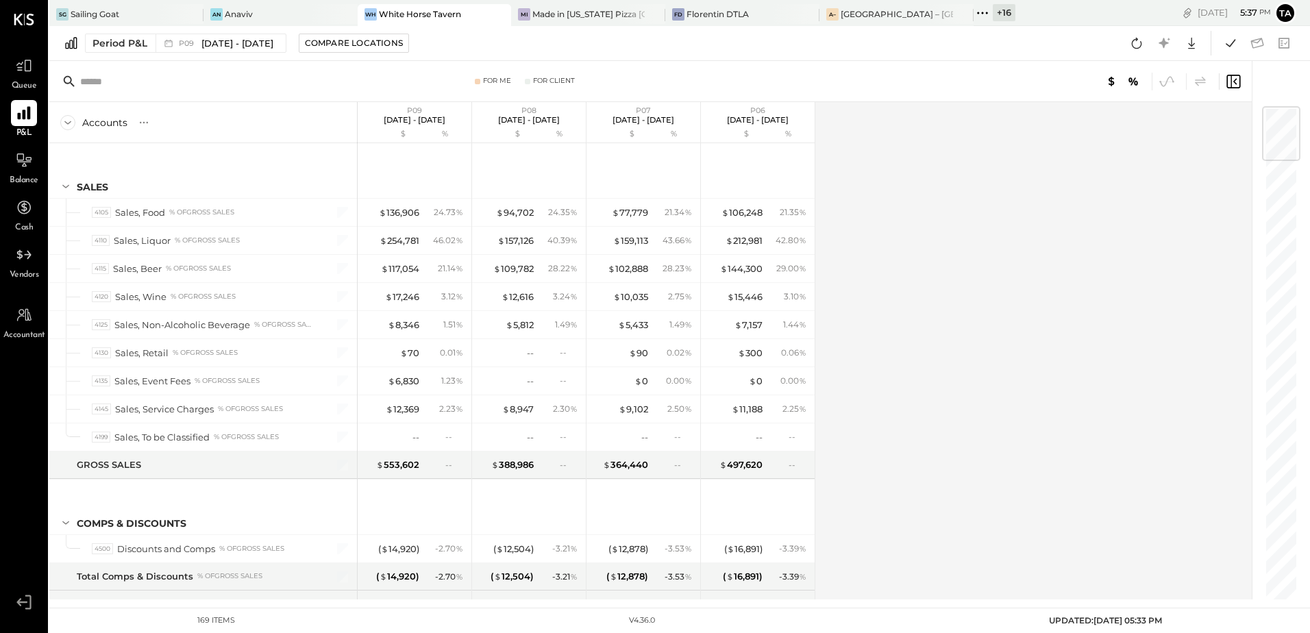
click at [143, 119] on icon at bounding box center [144, 123] width 14 height 14
drag, startPoint x: 972, startPoint y: 228, endPoint x: 1063, endPoint y: 206, distance: 93.2
click at [972, 229] on div "Accounts S % GL P09 [DATE] - [DATE] $ % P08 [DATE] - [DATE] $ % P07 [DATE] - [D…" at bounding box center [651, 350] width 1205 height 497
drag, startPoint x: 1193, startPoint y: 45, endPoint x: 1033, endPoint y: 189, distance: 214.9
click at [1192, 47] on icon at bounding box center [1192, 43] width 18 height 18
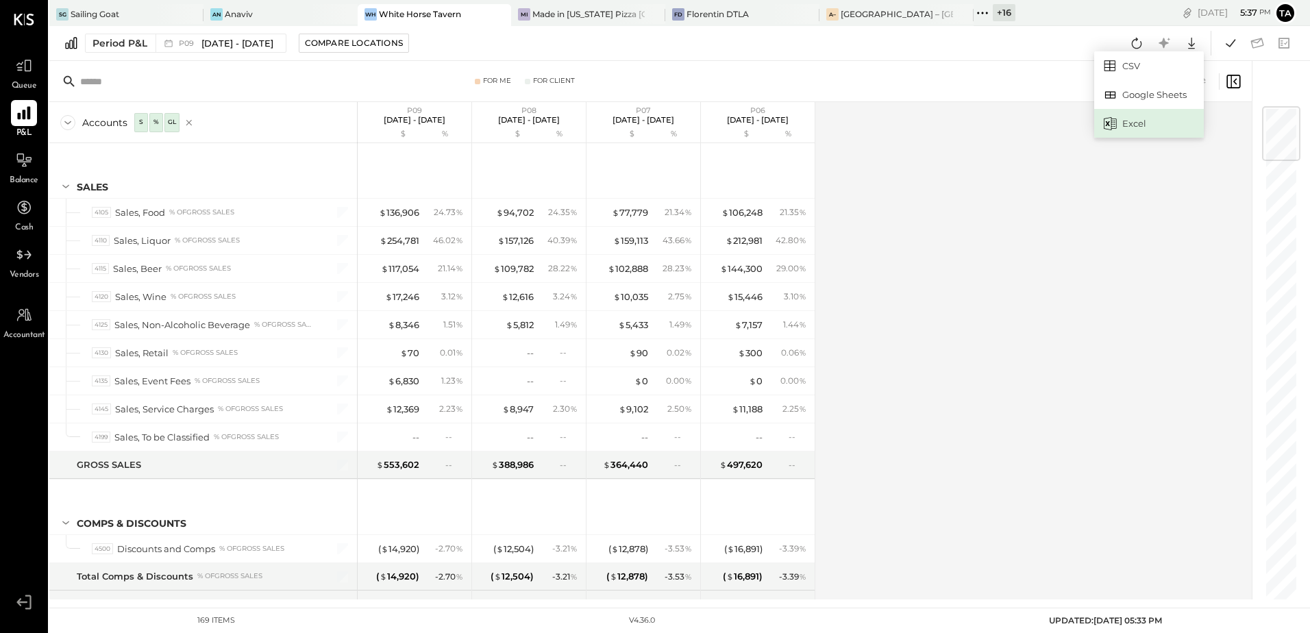
click at [1136, 129] on div "Excel" at bounding box center [1149, 123] width 110 height 29
drag, startPoint x: 883, startPoint y: 400, endPoint x: 888, endPoint y: 406, distance: 7.8
click at [883, 400] on div "Accounts S % GL P09 [DATE] - [DATE] $ % P08 [DATE] - [DATE] $ % P07 [DATE] - [D…" at bounding box center [651, 350] width 1205 height 497
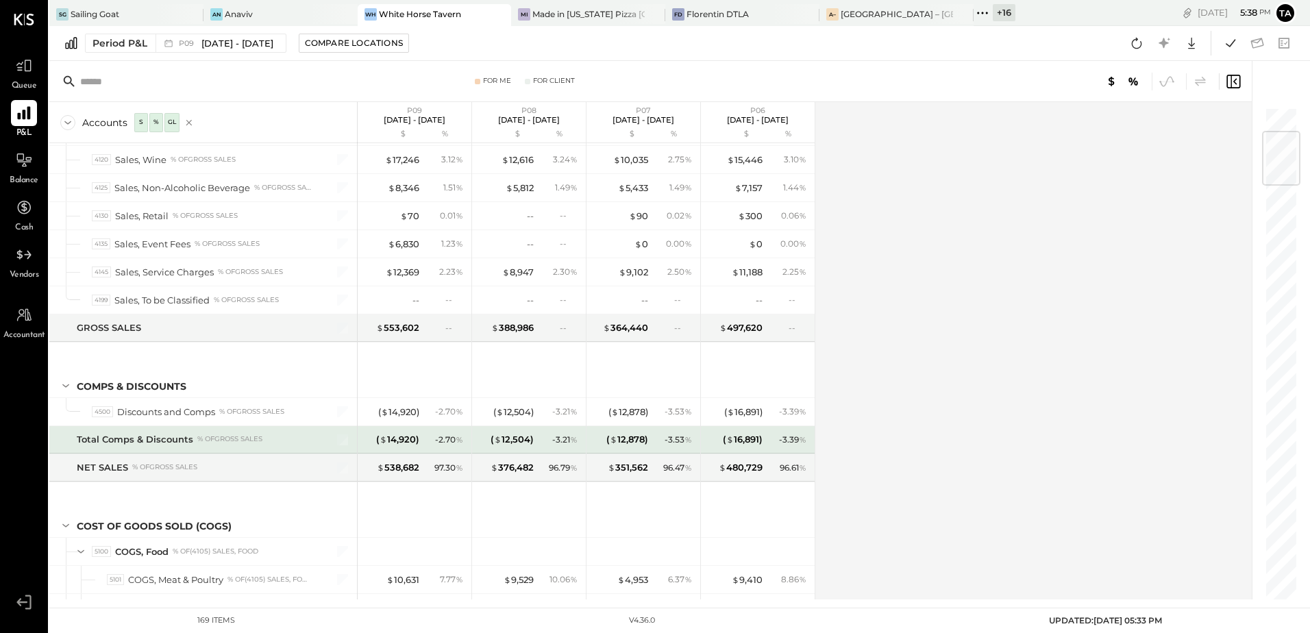
scroll to position [343, 0]
